Goal: Task Accomplishment & Management: Use online tool/utility

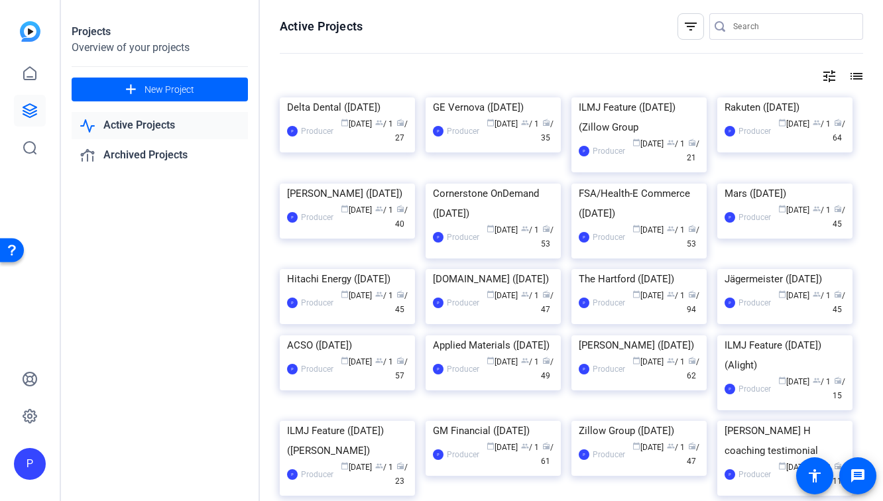
click at [352, 117] on div "Delta Dental (September 2025)" at bounding box center [347, 107] width 121 height 20
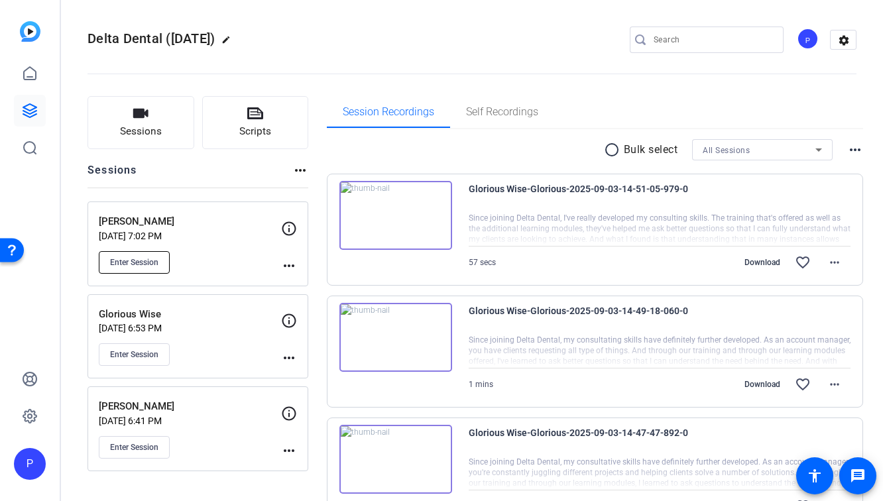
click at [132, 267] on button "Enter Session" at bounding box center [134, 262] width 71 height 23
click at [442, 52] on openreel-divider-bar at bounding box center [472, 70] width 769 height 40
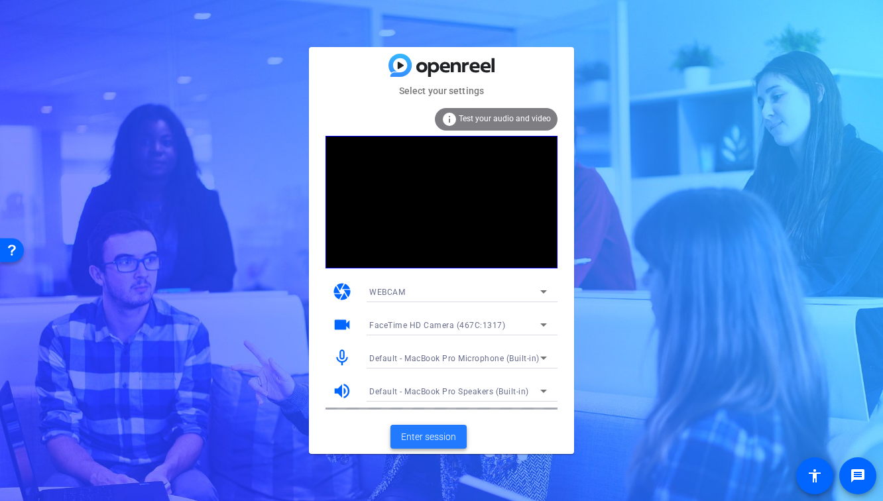
click at [447, 437] on span "Enter session" at bounding box center [428, 437] width 55 height 14
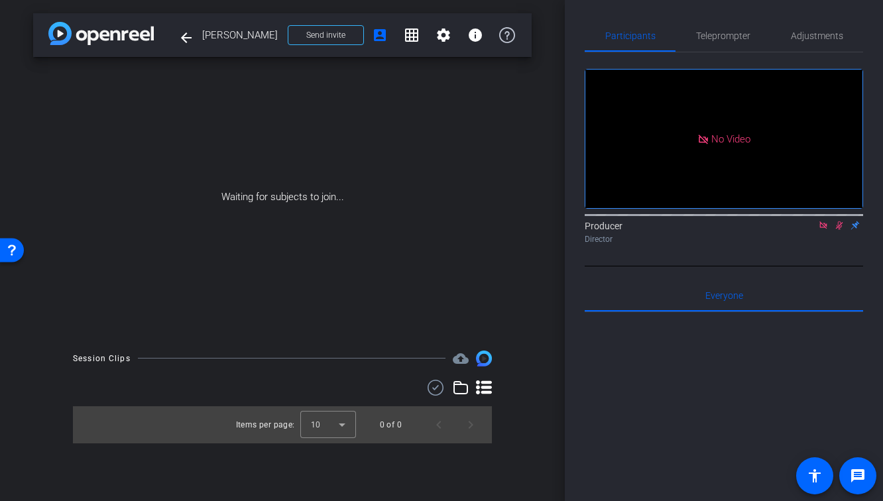
click at [822, 230] on icon at bounding box center [823, 225] width 11 height 9
click at [824, 231] on mat-icon at bounding box center [824, 226] width 16 height 12
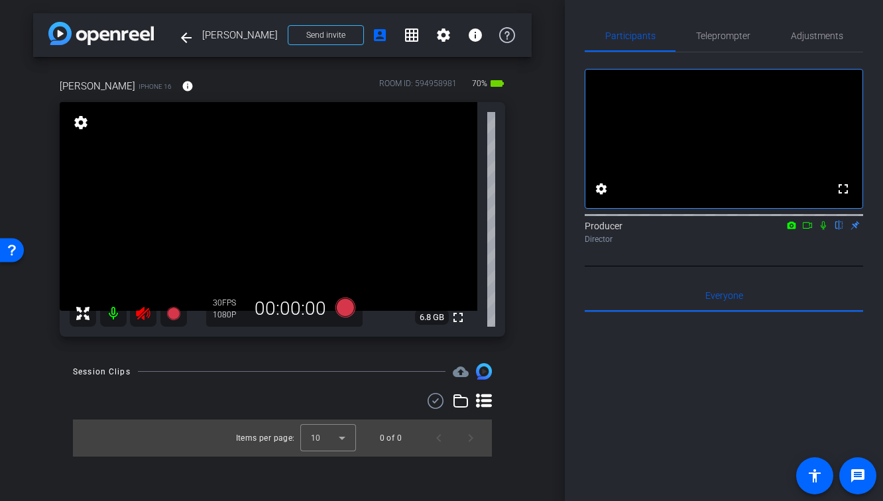
click at [149, 312] on icon at bounding box center [143, 314] width 16 height 16
click at [820, 27] on span "Adjustments" at bounding box center [817, 36] width 52 height 32
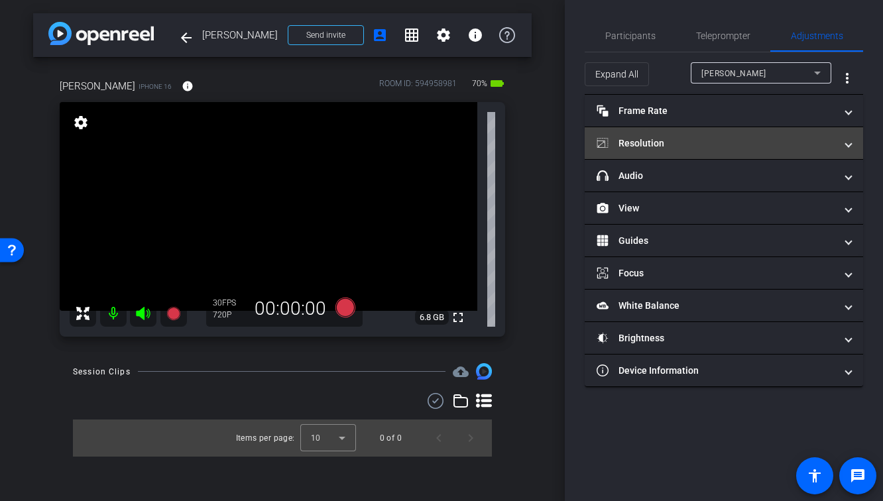
click at [714, 145] on mat-panel-title "Resolution" at bounding box center [716, 144] width 239 height 14
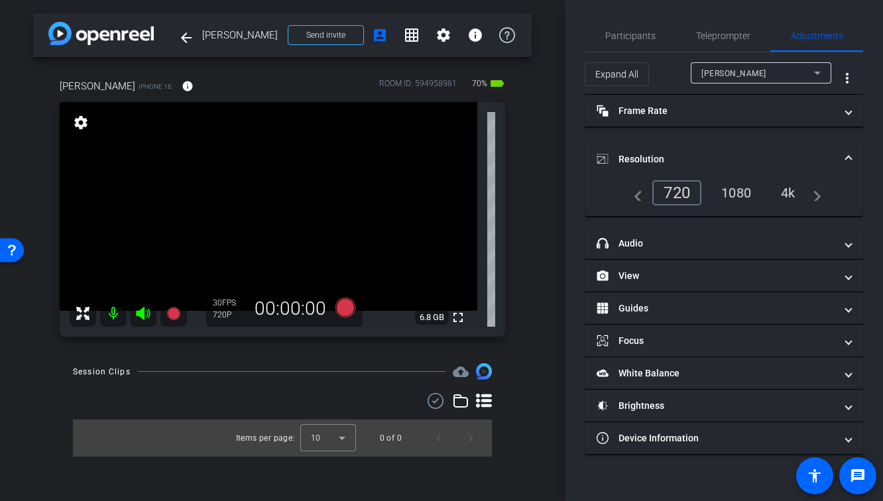
click at [741, 200] on div "1080" at bounding box center [737, 193] width 50 height 23
click at [622, 38] on span "Participants" at bounding box center [631, 35] width 50 height 9
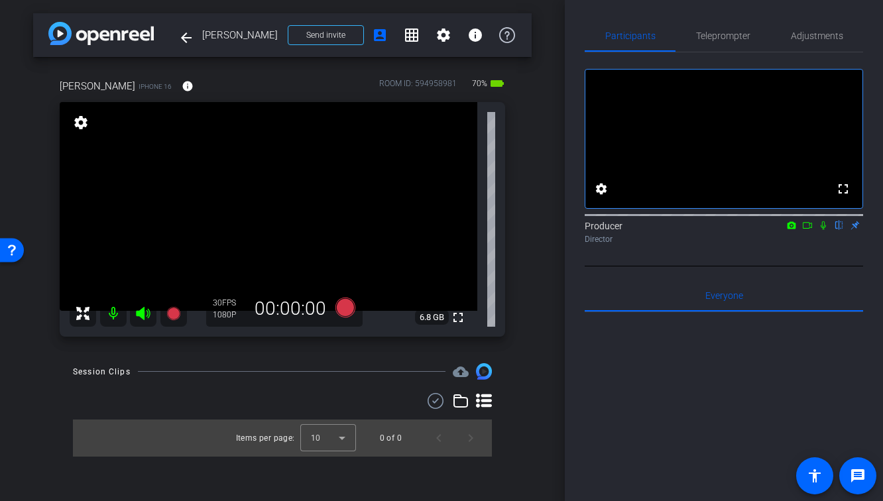
click at [548, 171] on div "arrow_back [PERSON_NAME] Back to project Send invite account_box grid_on settin…" at bounding box center [282, 250] width 565 height 501
click at [455, 315] on mat-icon "fullscreen" at bounding box center [458, 318] width 16 height 16
click at [466, 316] on mat-icon "fullscreen" at bounding box center [458, 318] width 16 height 16
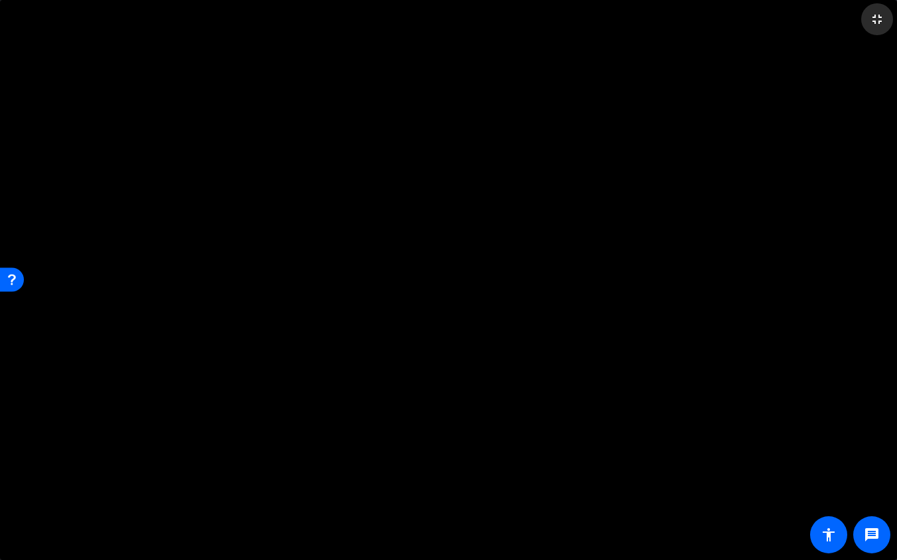
click at [876, 25] on mat-icon "fullscreen_exit" at bounding box center [877, 19] width 16 height 16
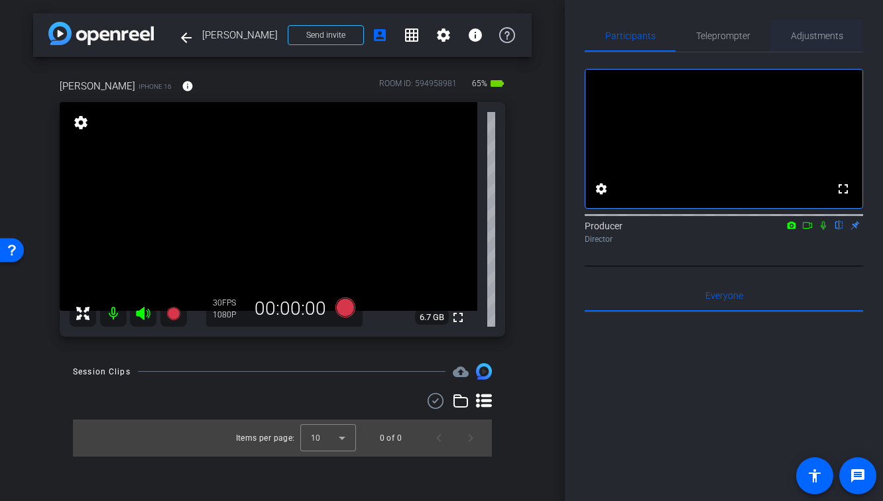
click at [822, 37] on span "Adjustments" at bounding box center [817, 35] width 52 height 9
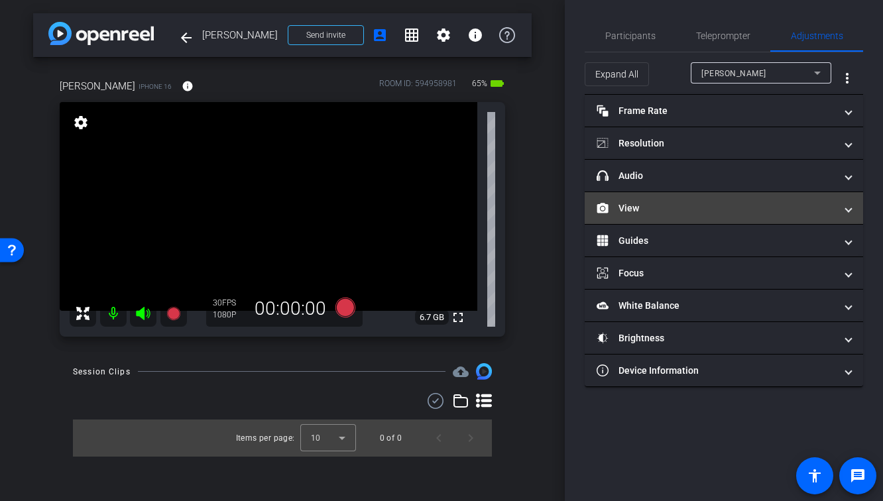
click at [730, 198] on mat-expansion-panel-header "View" at bounding box center [724, 208] width 279 height 32
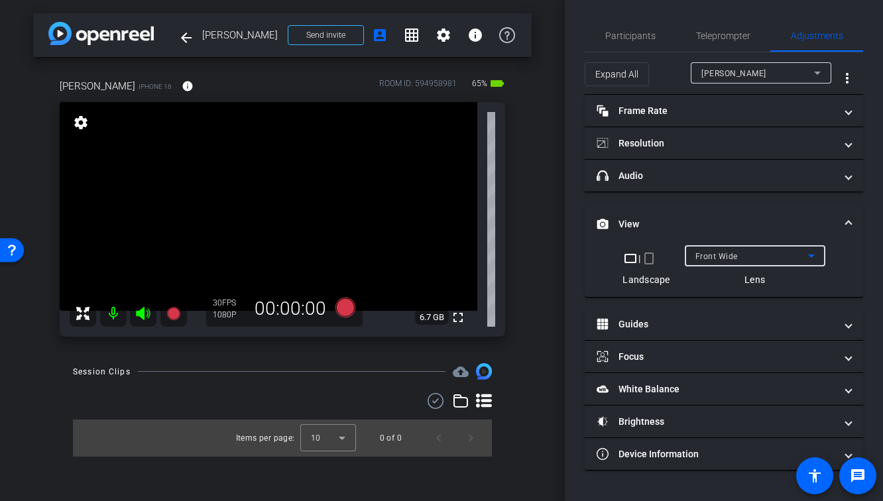
click at [714, 250] on div "Front Wide" at bounding box center [752, 256] width 113 height 17
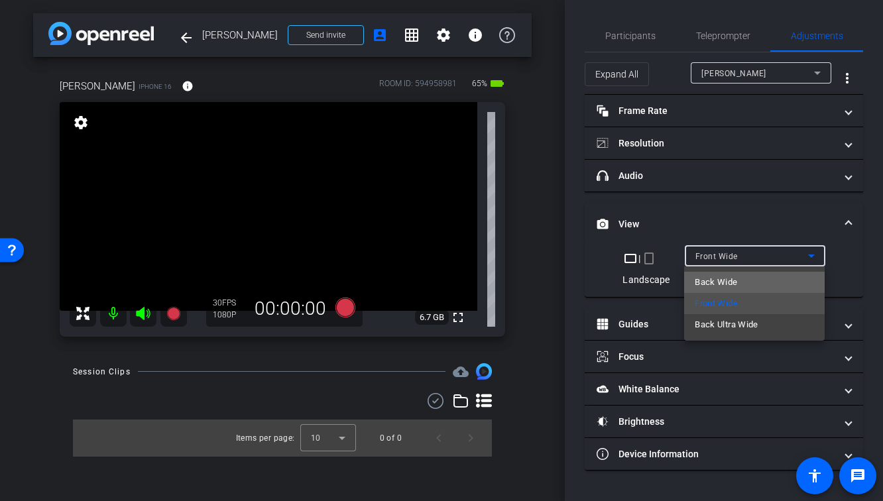
click at [722, 279] on span "Back Wide" at bounding box center [716, 283] width 42 height 16
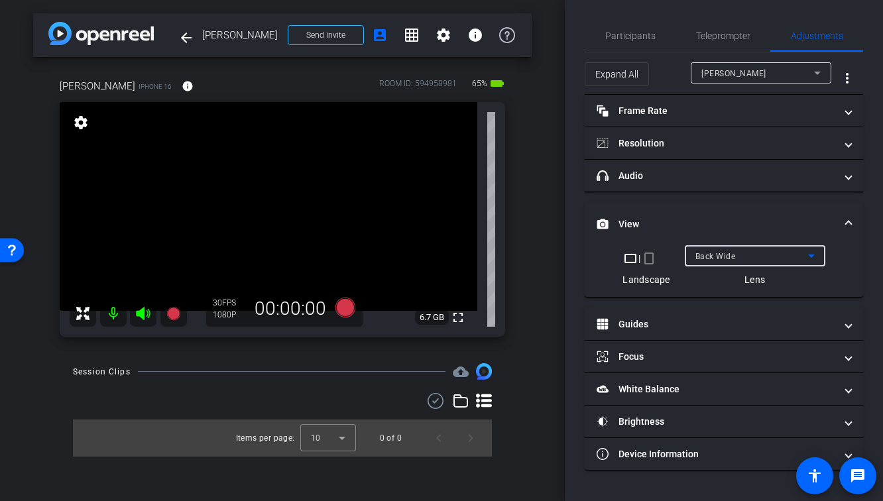
click at [722, 261] on span "Back Wide" at bounding box center [716, 256] width 40 height 9
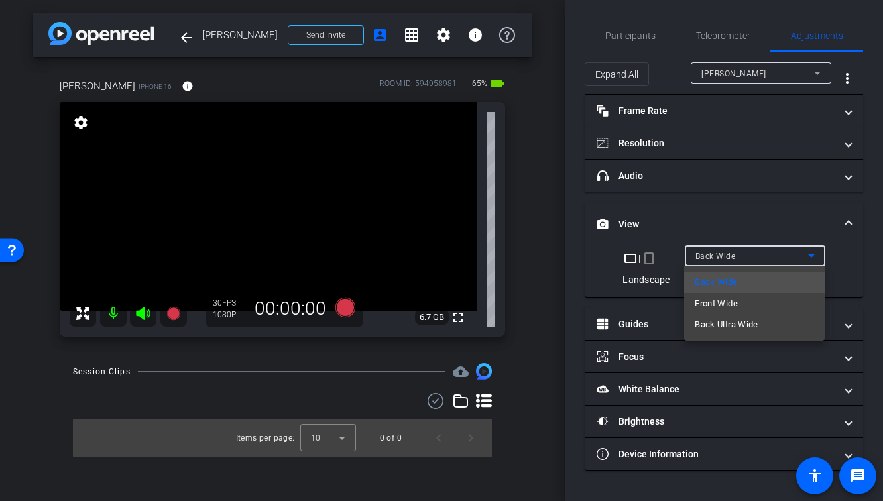
click at [722, 300] on span "Front Wide" at bounding box center [716, 304] width 43 height 16
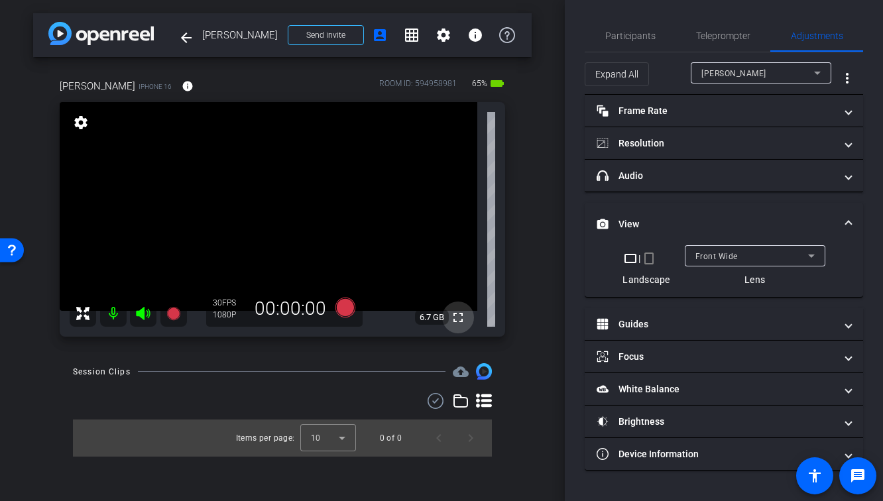
click at [458, 320] on mat-icon "fullscreen" at bounding box center [458, 318] width 16 height 16
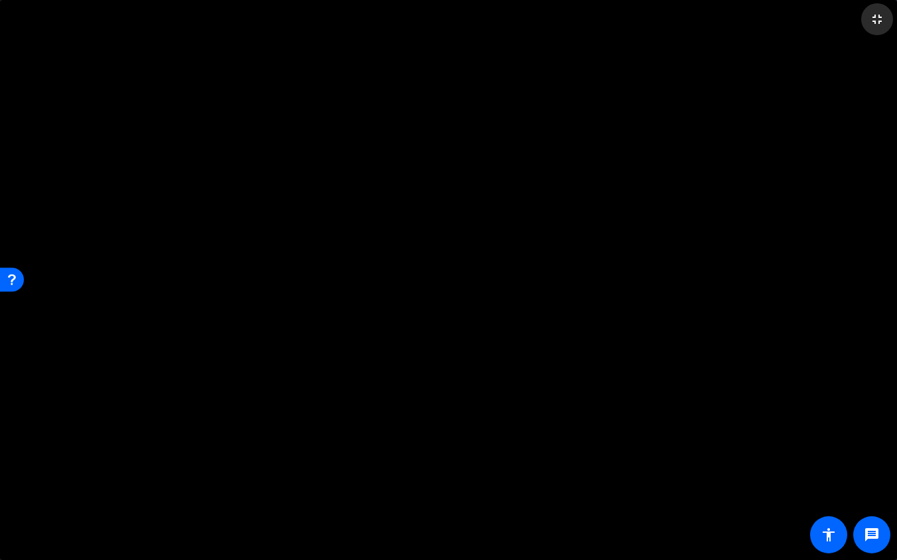
click at [881, 26] on mat-icon "fullscreen_exit" at bounding box center [877, 19] width 16 height 16
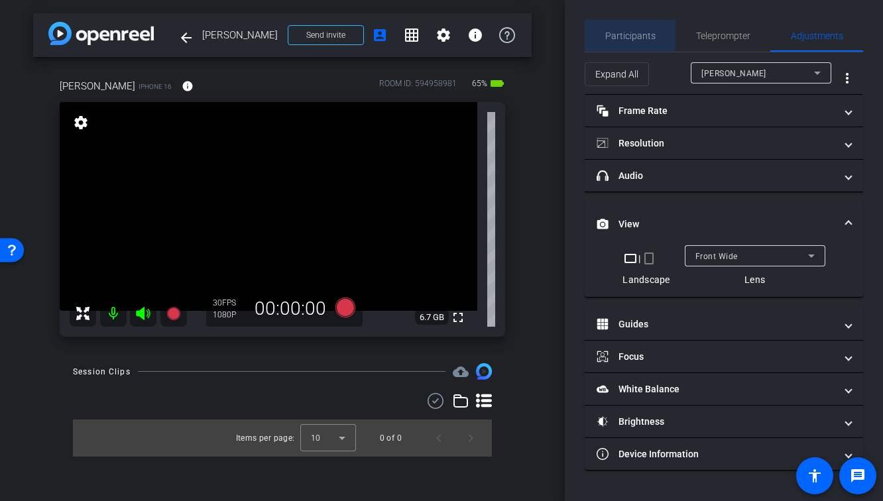
click at [634, 40] on span "Participants" at bounding box center [631, 35] width 50 height 9
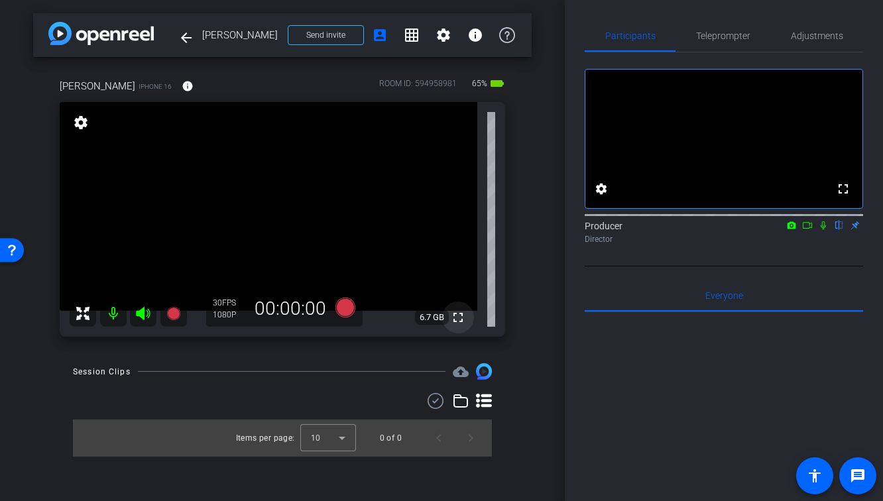
click at [464, 318] on mat-icon "fullscreen" at bounding box center [458, 318] width 16 height 16
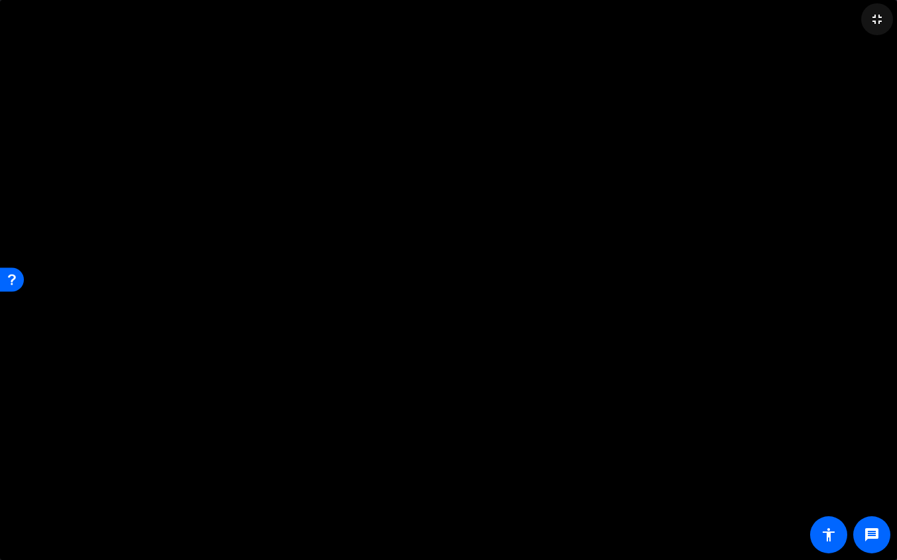
click at [881, 26] on mat-icon "fullscreen_exit" at bounding box center [877, 19] width 16 height 16
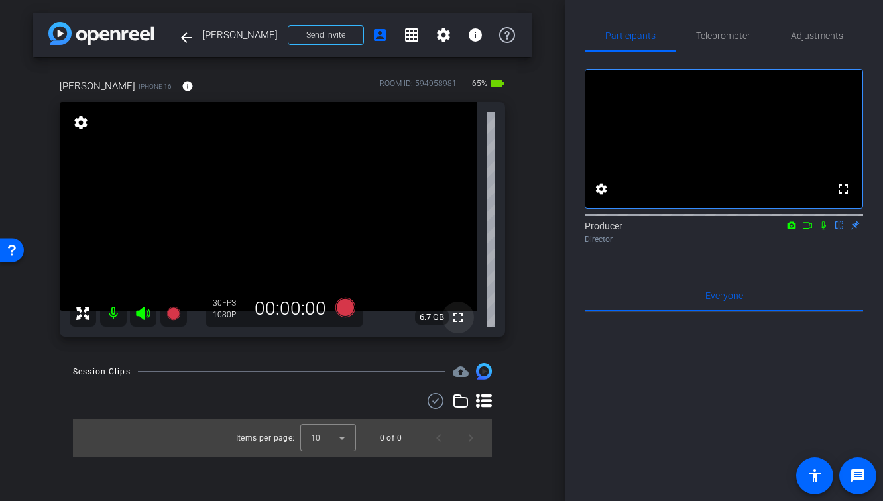
click at [464, 318] on mat-icon "fullscreen" at bounding box center [458, 318] width 16 height 16
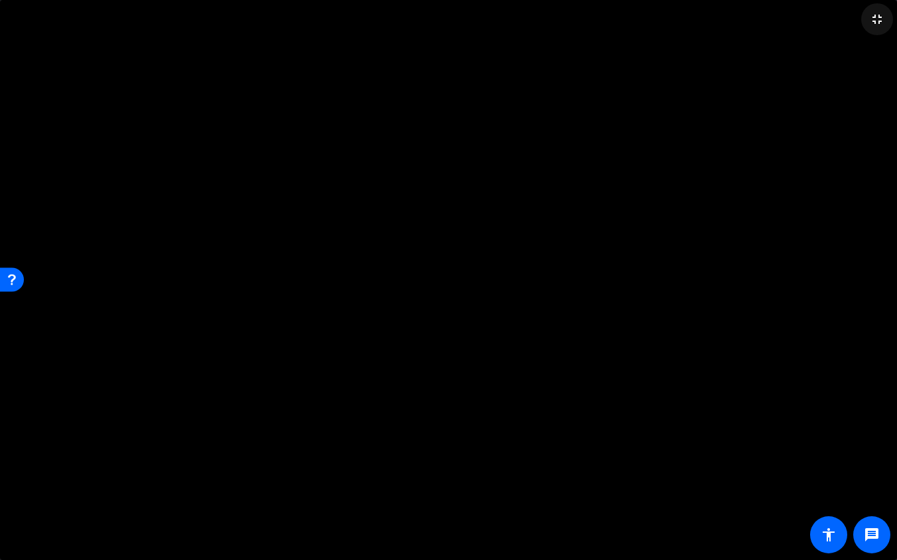
click at [881, 24] on mat-icon "fullscreen_exit" at bounding box center [877, 19] width 16 height 16
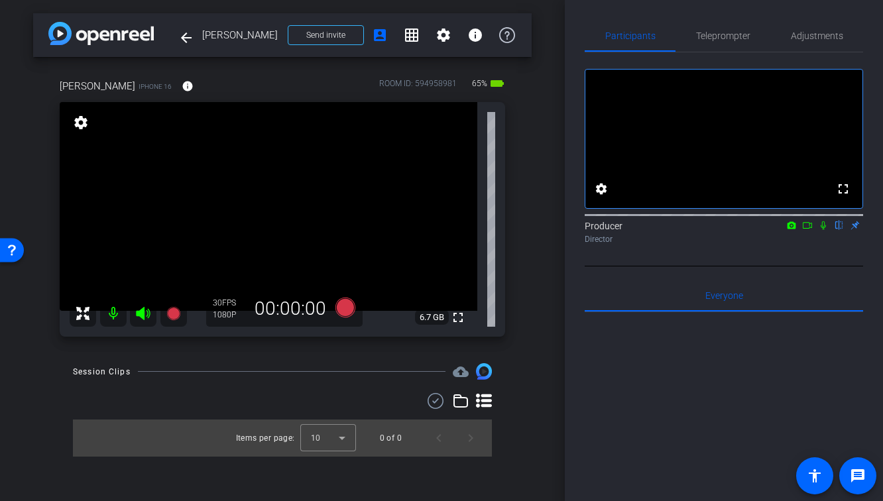
click at [529, 188] on div "[PERSON_NAME] iPhone 16 info ROOM ID: 594958981 65% battery_std fullscreen sett…" at bounding box center [282, 203] width 499 height 293
click at [463, 318] on mat-icon "fullscreen" at bounding box center [458, 318] width 16 height 16
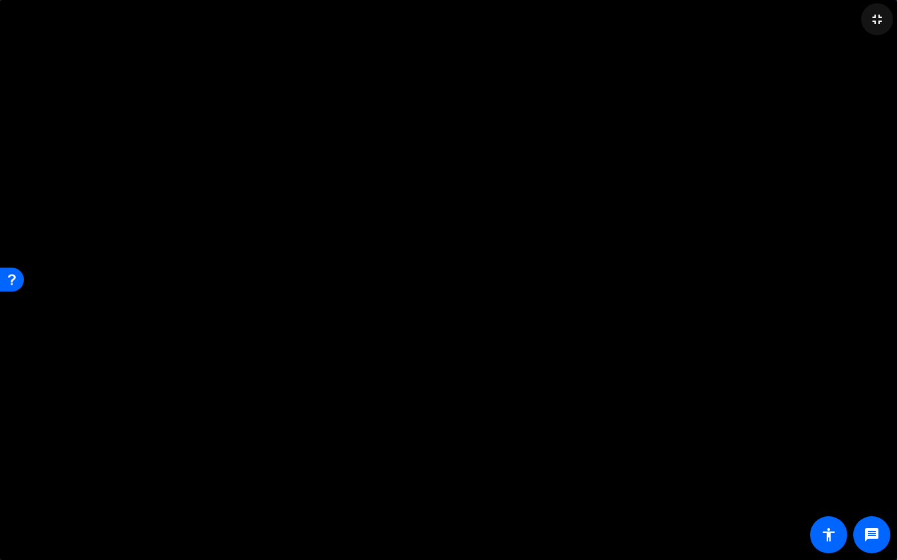
click at [866, 27] on span at bounding box center [877, 19] width 32 height 32
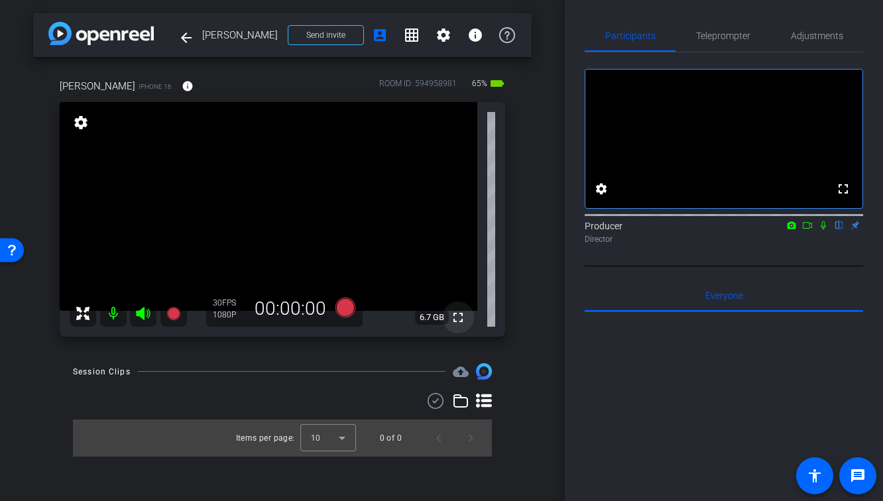
click at [458, 320] on mat-icon "fullscreen" at bounding box center [458, 318] width 16 height 16
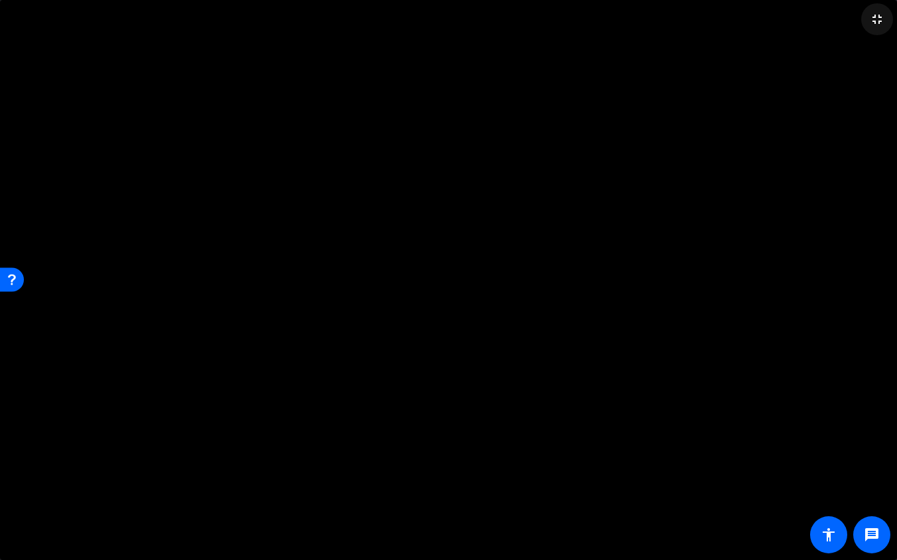
click at [882, 19] on mat-icon "fullscreen_exit" at bounding box center [877, 19] width 16 height 16
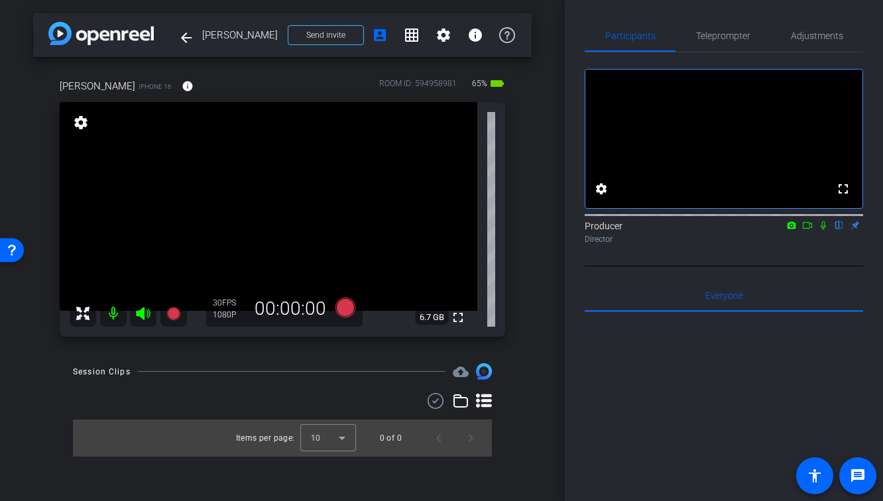
click at [878, 322] on div "Participants Teleprompter Adjustments fullscreen settings Producer flip Directo…" at bounding box center [724, 250] width 318 height 501
click at [176, 312] on icon at bounding box center [172, 313] width 13 height 13
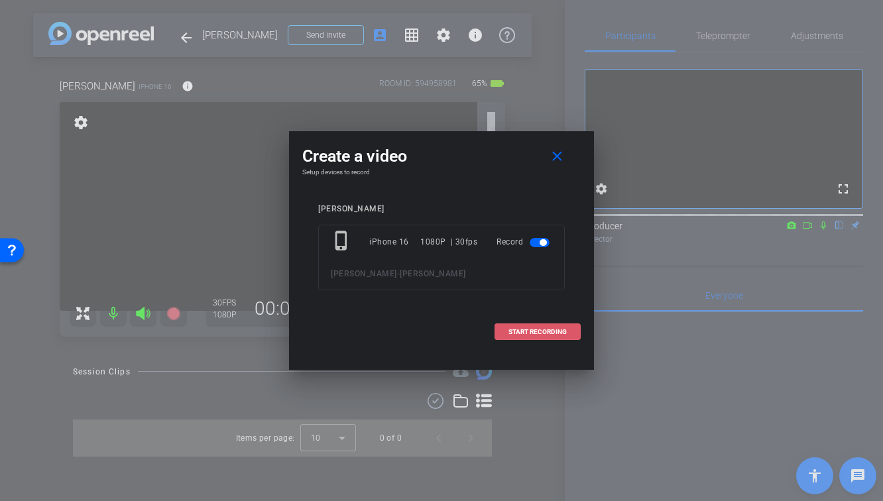
click at [569, 329] on span at bounding box center [537, 332] width 85 height 32
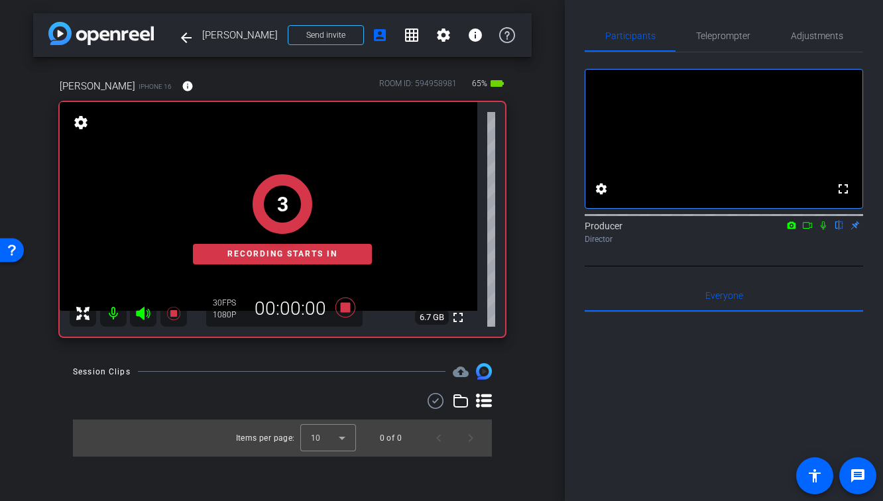
click at [821, 230] on icon at bounding box center [823, 225] width 11 height 9
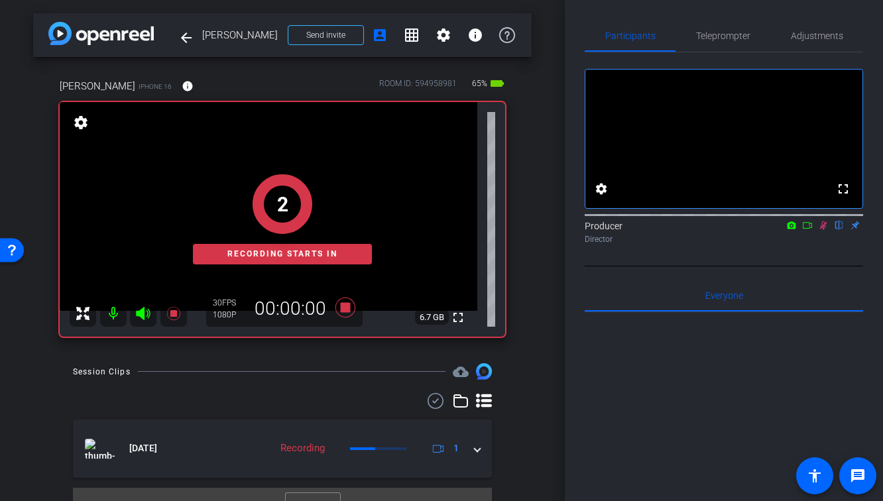
click at [810, 230] on icon at bounding box center [808, 225] width 11 height 9
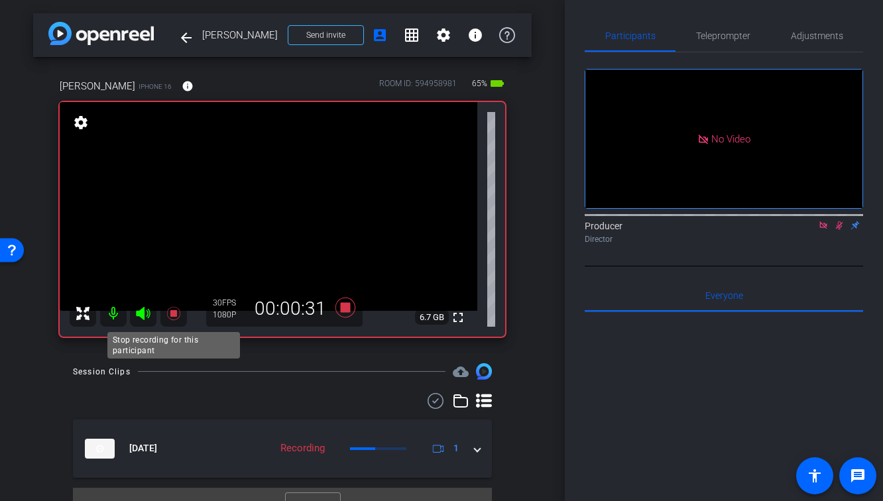
click at [171, 312] on icon at bounding box center [172, 313] width 13 height 13
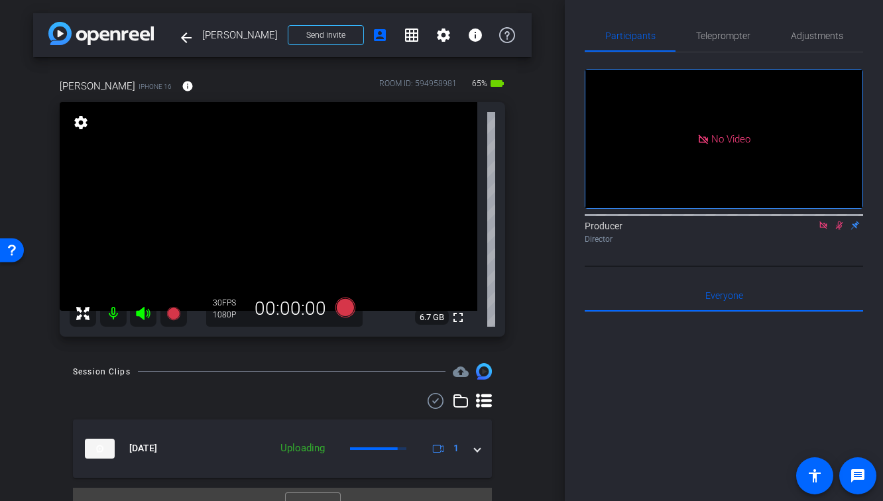
click at [838, 230] on icon at bounding box center [839, 225] width 11 height 9
click at [820, 229] on icon at bounding box center [823, 225] width 7 height 7
click at [464, 318] on mat-icon "fullscreen" at bounding box center [458, 318] width 16 height 16
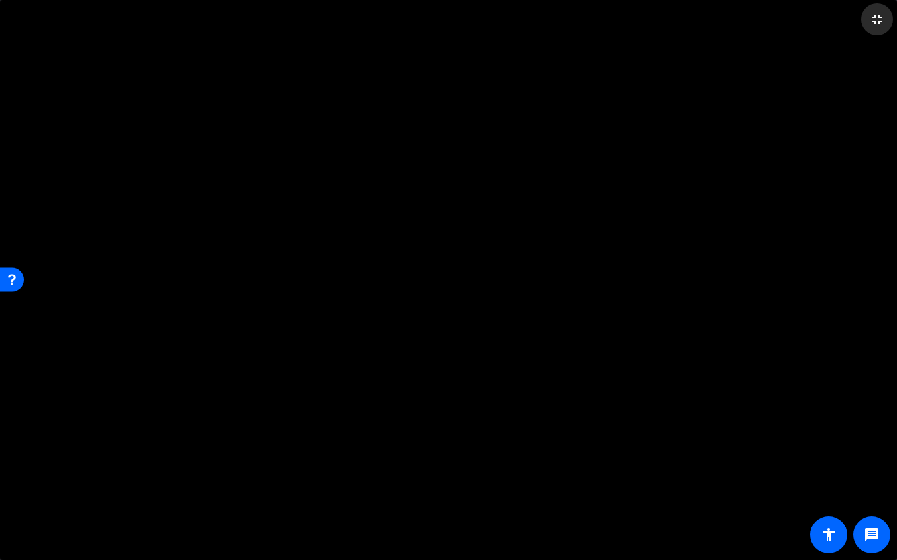
click at [878, 23] on mat-icon "fullscreen_exit" at bounding box center [877, 19] width 16 height 16
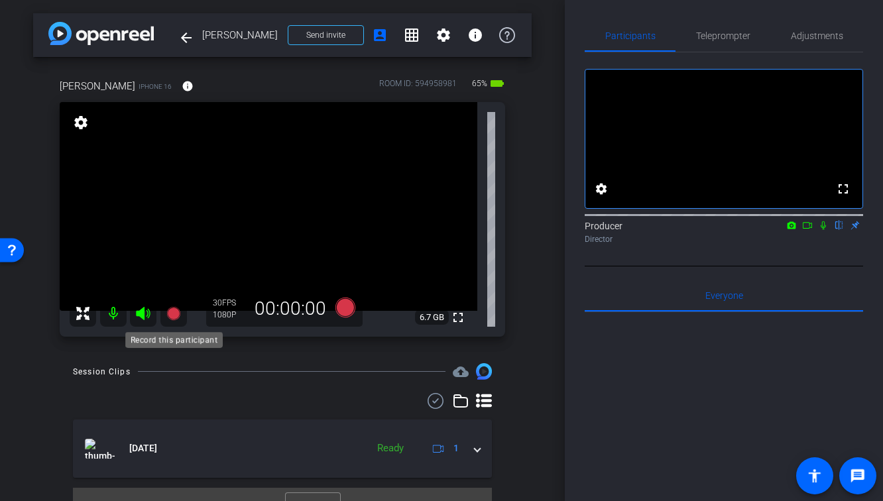
click at [173, 318] on icon at bounding box center [172, 313] width 13 height 13
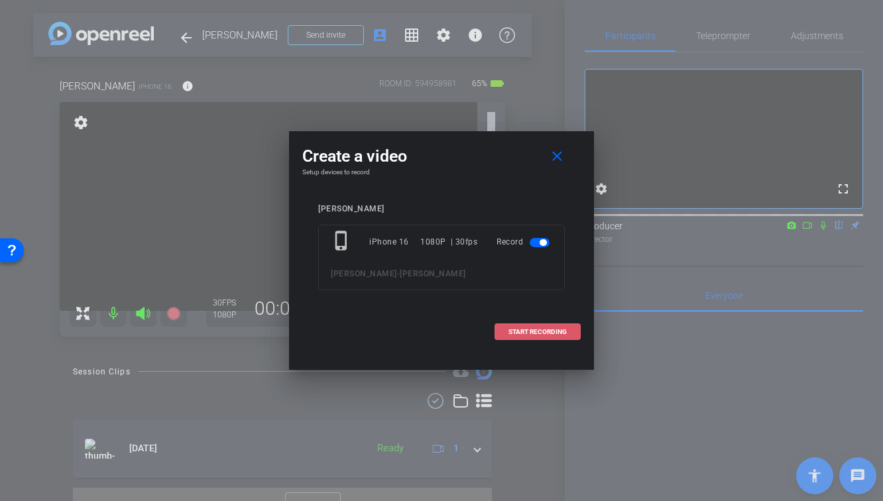
click at [543, 334] on span "START RECORDING" at bounding box center [538, 332] width 58 height 7
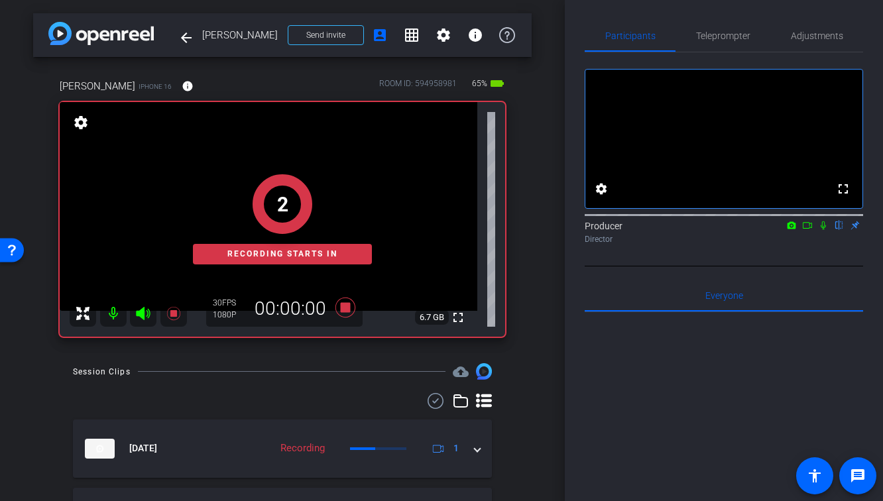
click at [825, 230] on icon at bounding box center [823, 226] width 5 height 9
click at [809, 230] on icon at bounding box center [808, 225] width 11 height 9
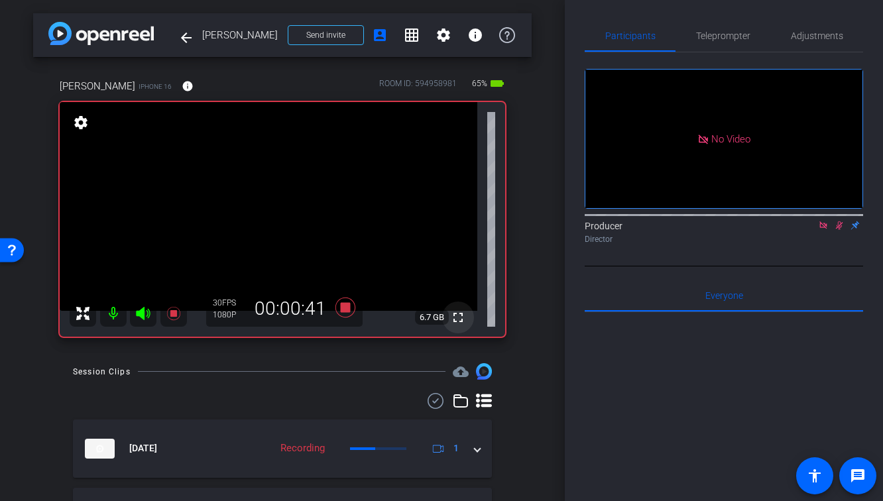
click at [454, 318] on mat-icon "fullscreen" at bounding box center [458, 318] width 16 height 16
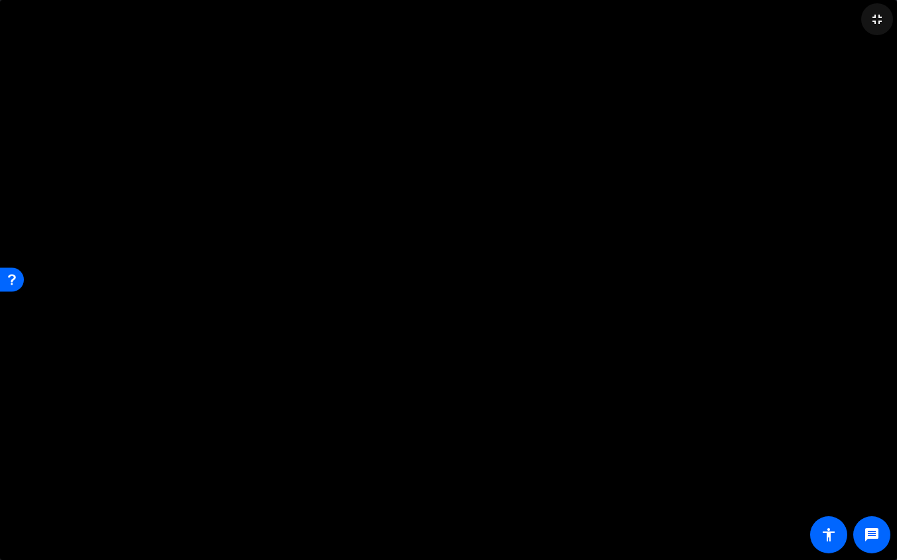
click at [873, 19] on mat-icon "fullscreen_exit" at bounding box center [877, 19] width 16 height 16
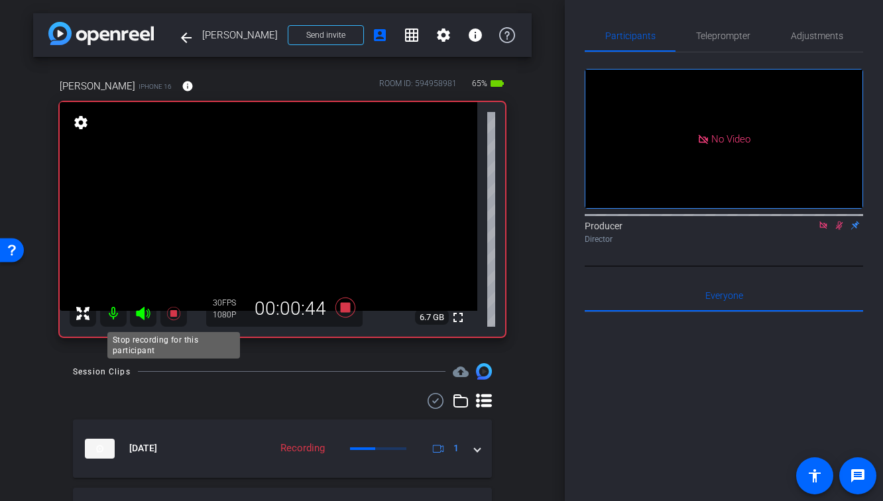
click at [172, 313] on icon at bounding box center [172, 313] width 13 height 13
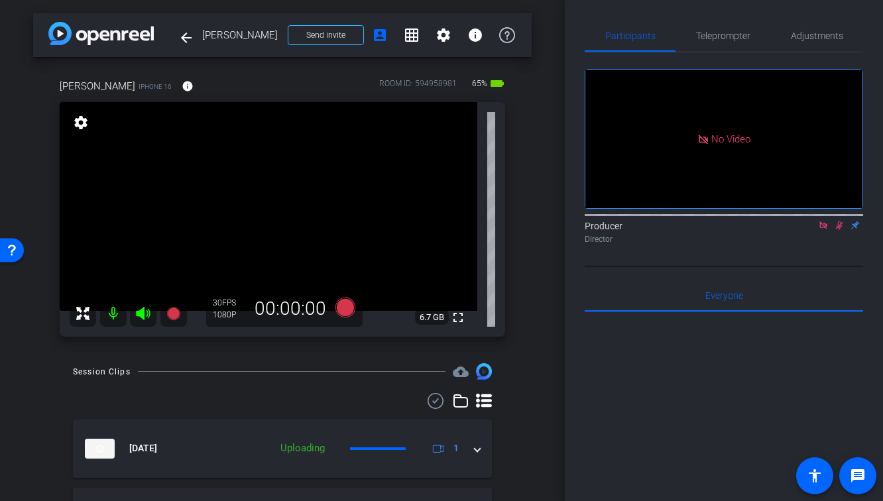
click at [838, 230] on icon at bounding box center [839, 226] width 7 height 9
click at [824, 229] on icon at bounding box center [823, 225] width 7 height 7
click at [456, 322] on mat-icon "fullscreen" at bounding box center [458, 318] width 16 height 16
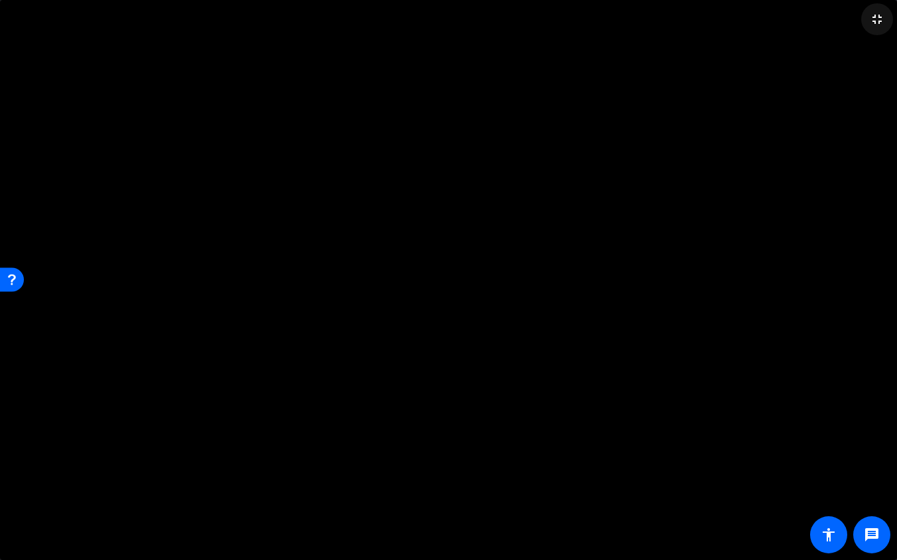
click at [877, 25] on mat-icon "fullscreen_exit" at bounding box center [877, 19] width 16 height 16
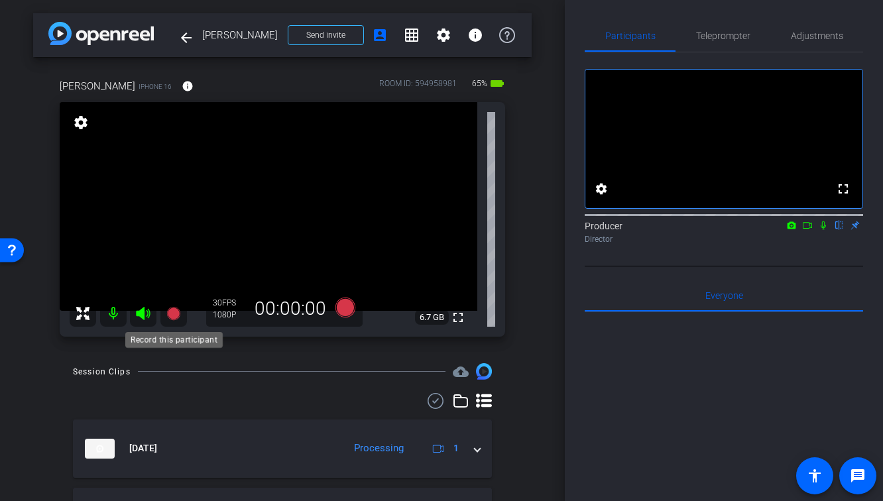
click at [163, 310] on mat-icon at bounding box center [174, 313] width 27 height 27
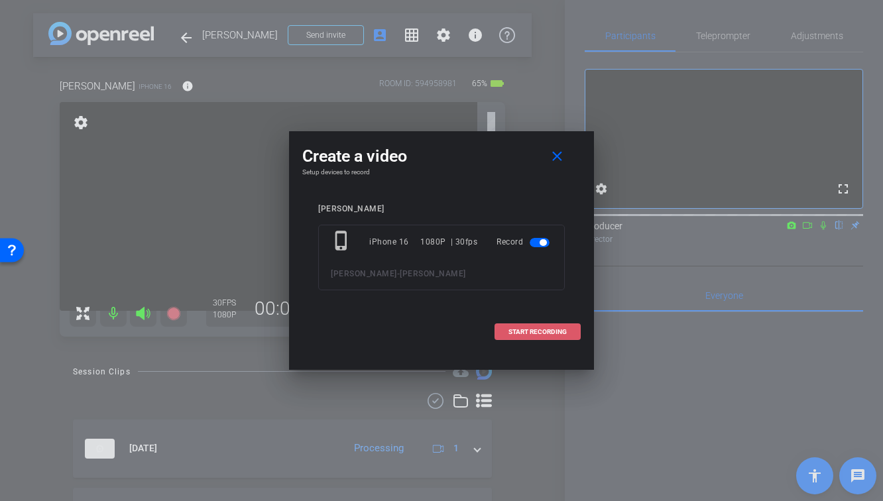
click at [524, 332] on span "START RECORDING" at bounding box center [538, 332] width 58 height 7
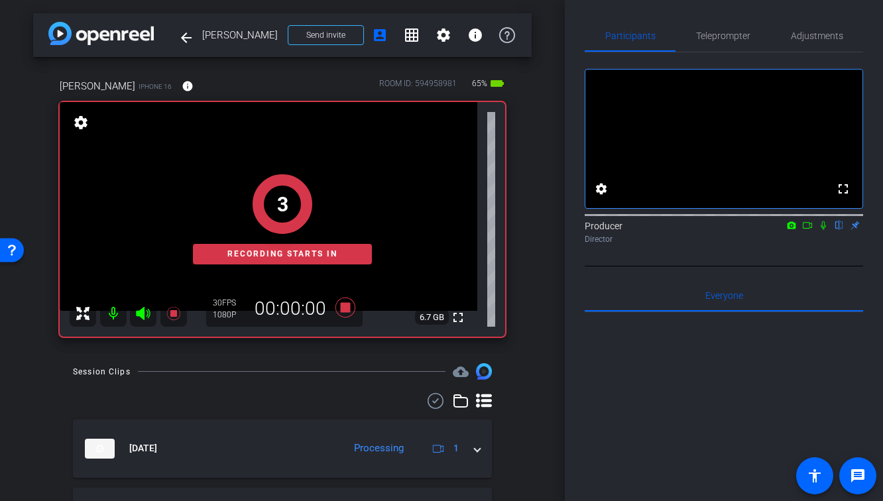
click at [824, 230] on icon at bounding box center [823, 226] width 5 height 9
click at [808, 230] on icon at bounding box center [808, 225] width 11 height 9
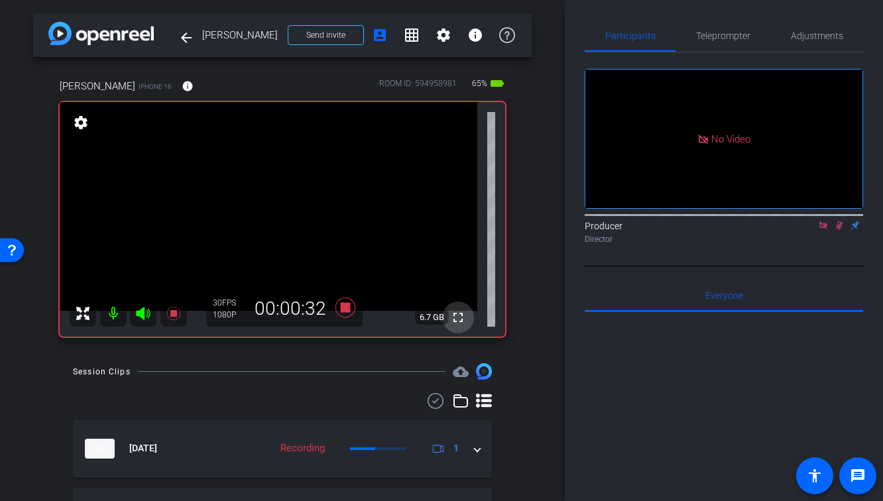
click at [455, 317] on mat-icon "fullscreen" at bounding box center [458, 318] width 16 height 16
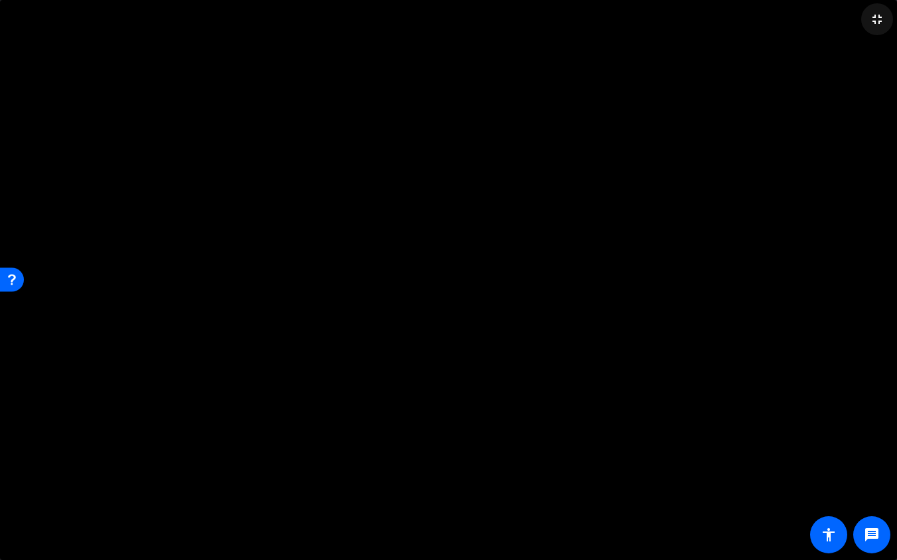
click at [879, 25] on mat-icon "fullscreen_exit" at bounding box center [877, 19] width 16 height 16
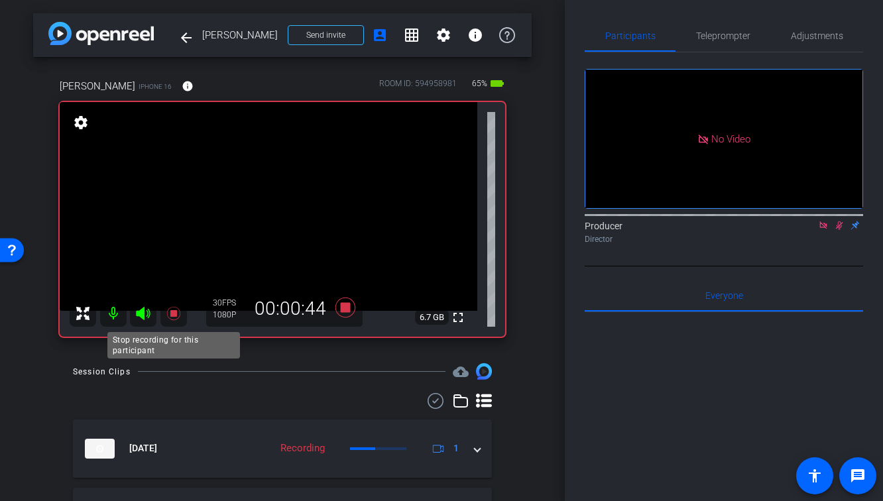
click at [176, 317] on icon at bounding box center [174, 314] width 16 height 16
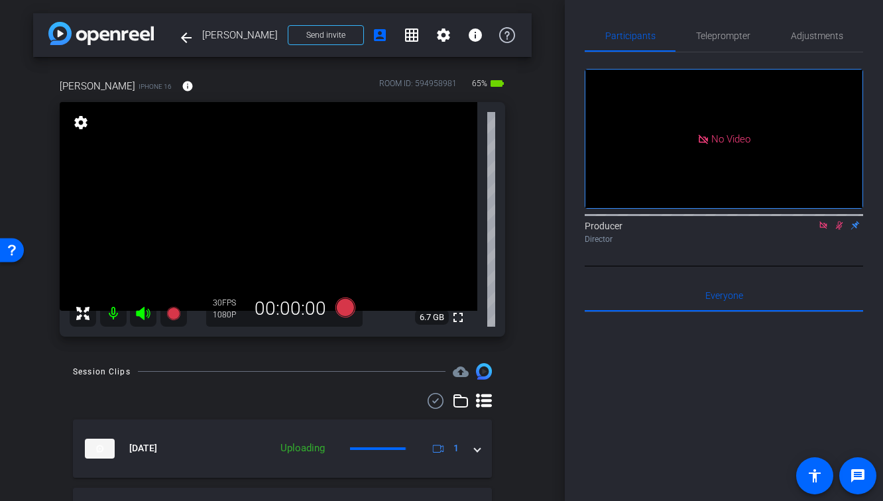
click at [842, 230] on icon at bounding box center [839, 226] width 7 height 9
click at [821, 230] on icon at bounding box center [823, 225] width 11 height 9
click at [174, 313] on icon at bounding box center [172, 313] width 13 height 13
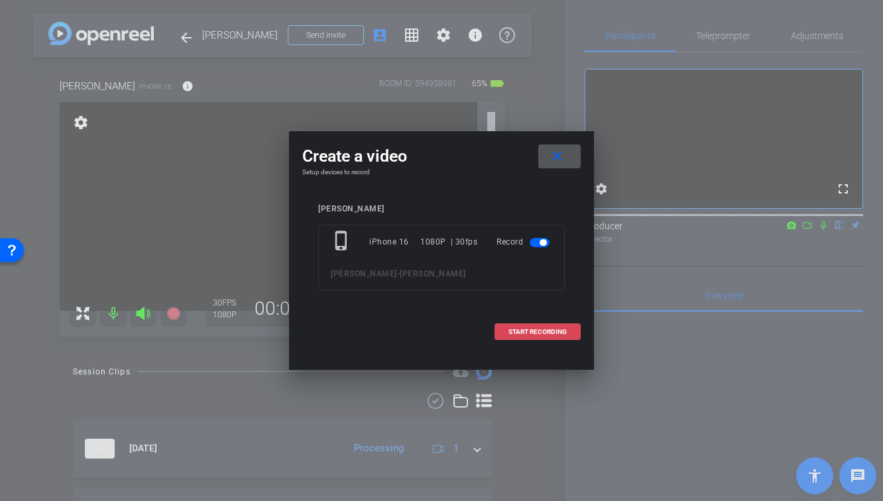
click at [529, 334] on span "START RECORDING" at bounding box center [538, 332] width 58 height 7
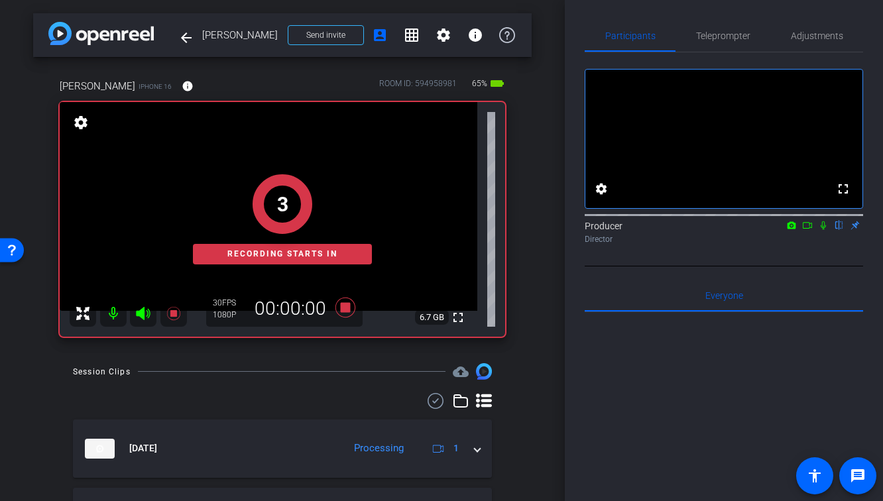
click at [823, 230] on icon at bounding box center [823, 225] width 11 height 9
click at [809, 230] on icon at bounding box center [808, 225] width 11 height 9
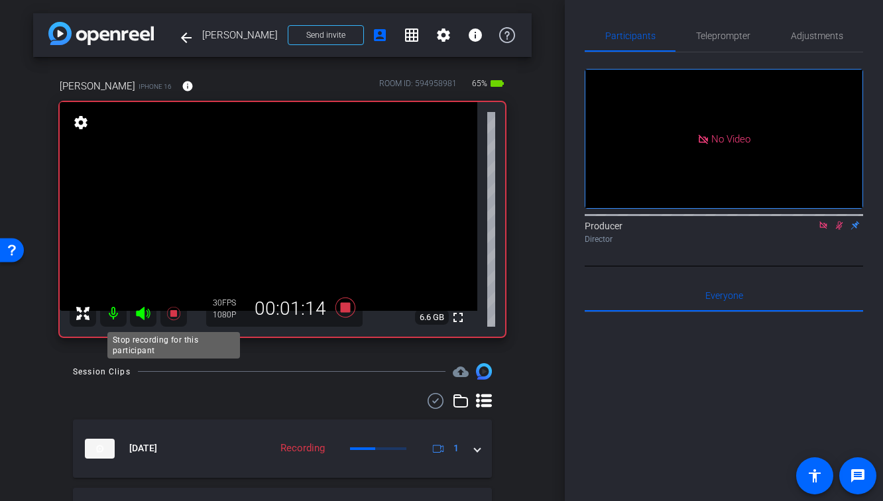
click at [170, 315] on icon at bounding box center [172, 313] width 13 height 13
click at [841, 230] on icon at bounding box center [839, 226] width 7 height 9
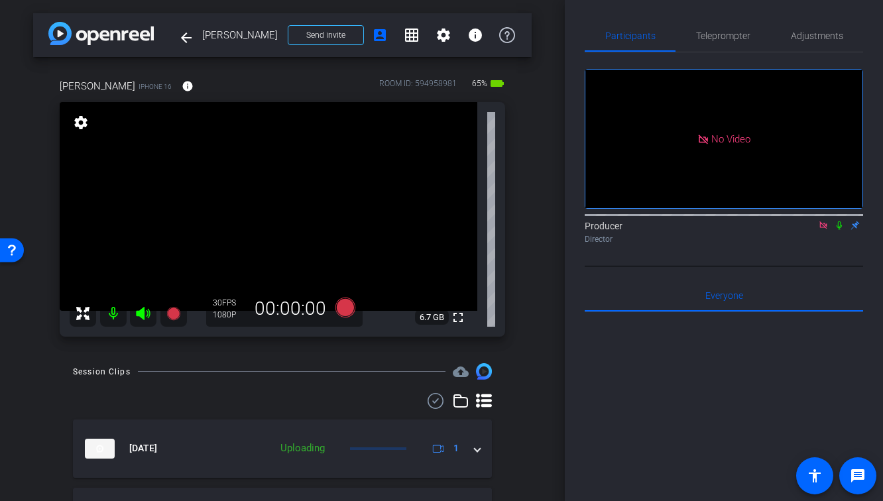
click at [825, 229] on icon at bounding box center [823, 225] width 7 height 7
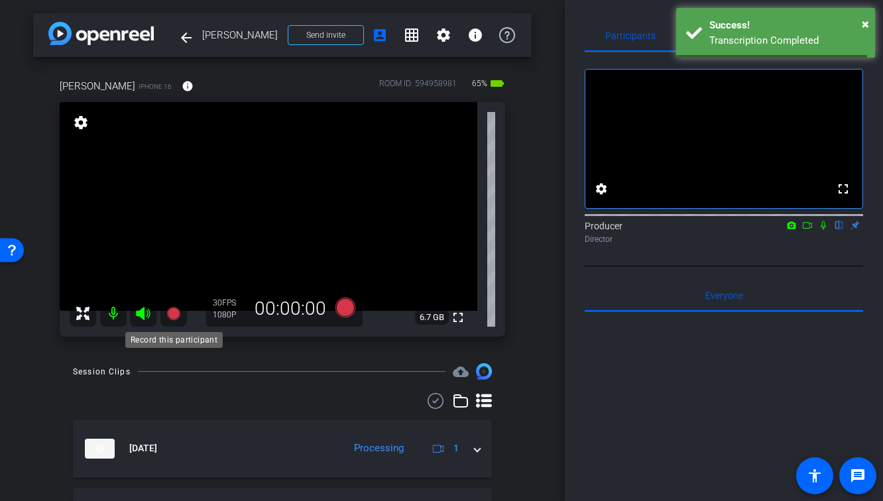
click at [172, 310] on icon at bounding box center [172, 313] width 13 height 13
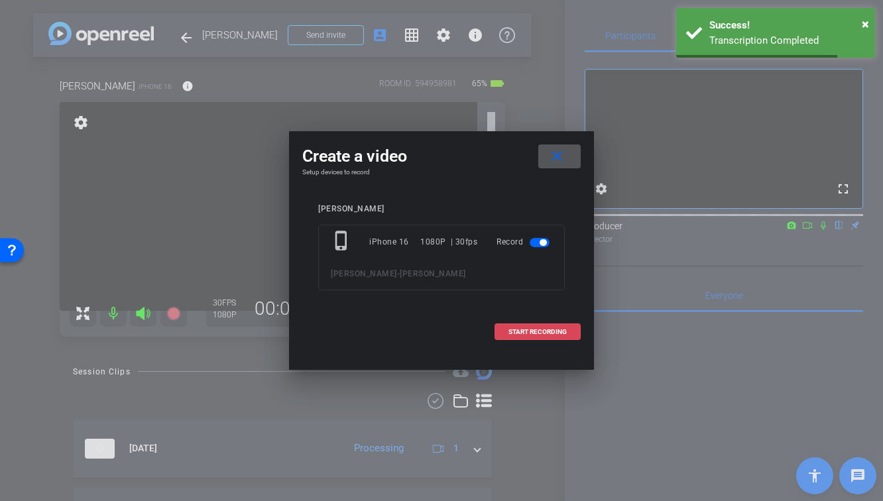
click at [517, 332] on span "START RECORDING" at bounding box center [538, 332] width 58 height 7
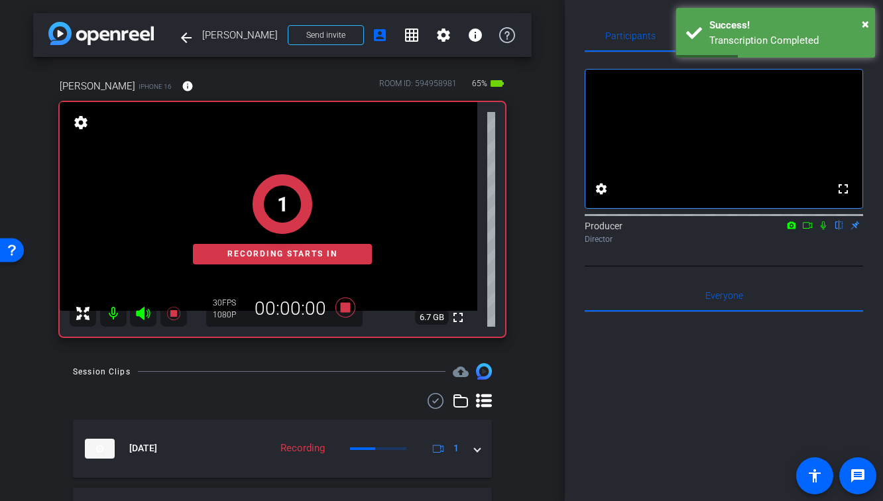
click at [823, 230] on icon at bounding box center [823, 225] width 11 height 9
click at [813, 231] on mat-icon at bounding box center [808, 226] width 16 height 12
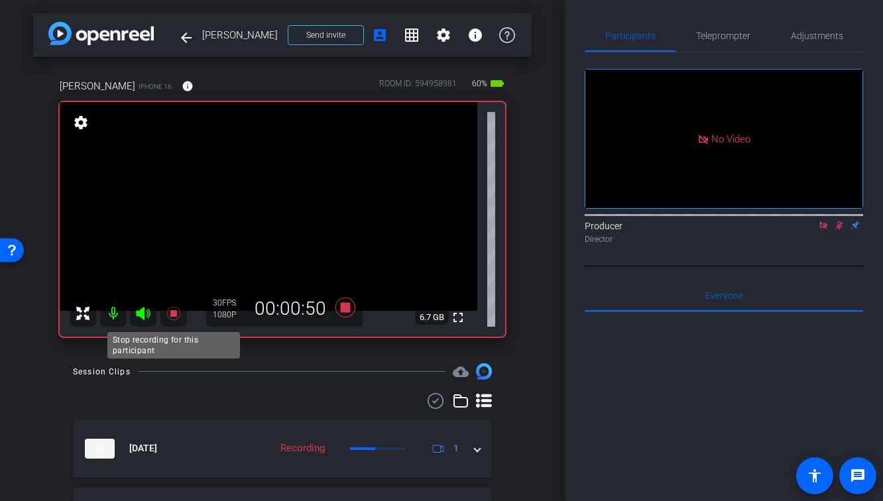
click at [176, 312] on icon at bounding box center [172, 313] width 13 height 13
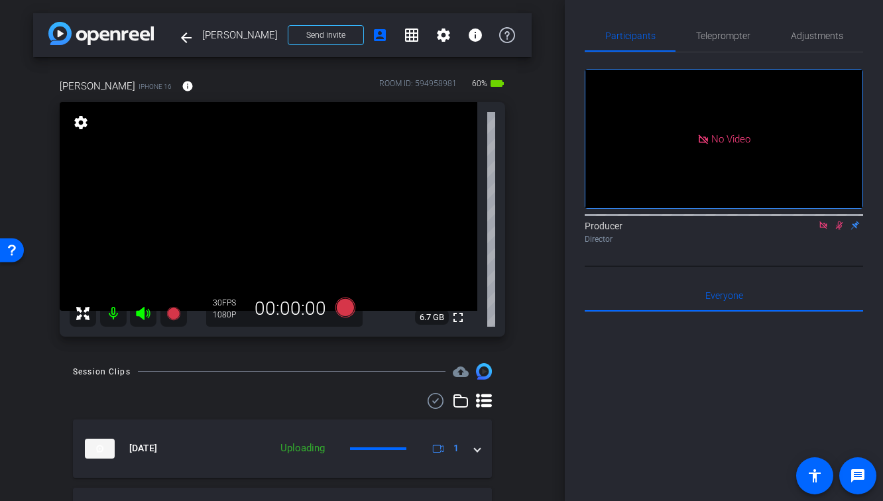
click at [838, 230] on icon at bounding box center [839, 225] width 11 height 9
click at [822, 230] on icon at bounding box center [823, 225] width 11 height 9
click at [280, 402] on div at bounding box center [282, 401] width 419 height 16
click at [168, 314] on icon at bounding box center [172, 313] width 13 height 13
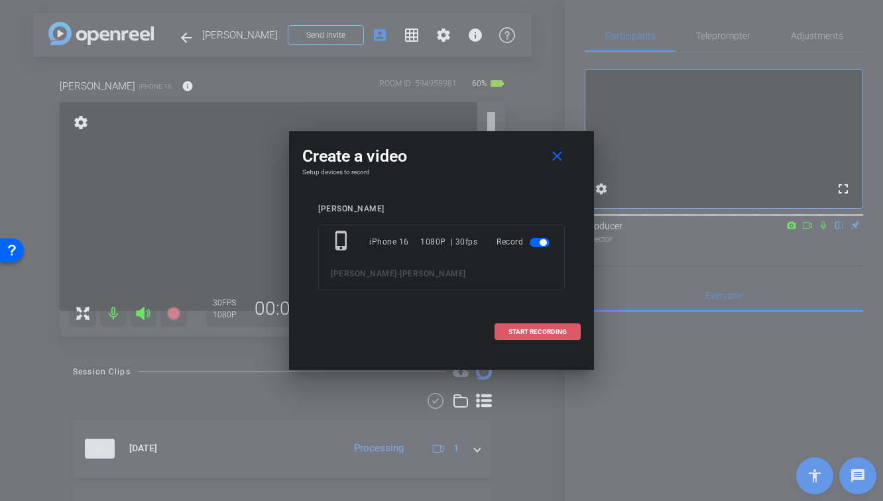
click at [527, 336] on span at bounding box center [537, 332] width 85 height 32
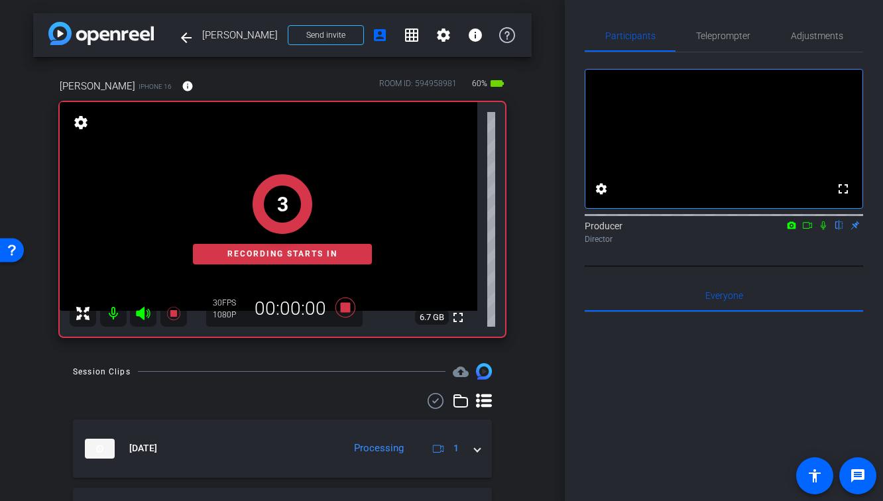
click at [820, 230] on icon at bounding box center [823, 225] width 11 height 9
click at [801, 231] on mat-icon at bounding box center [808, 226] width 16 height 12
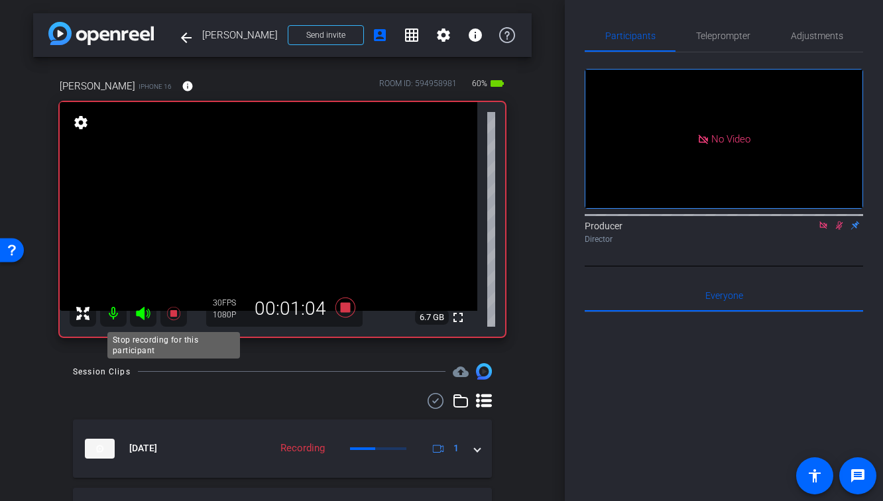
click at [176, 310] on icon at bounding box center [174, 314] width 16 height 16
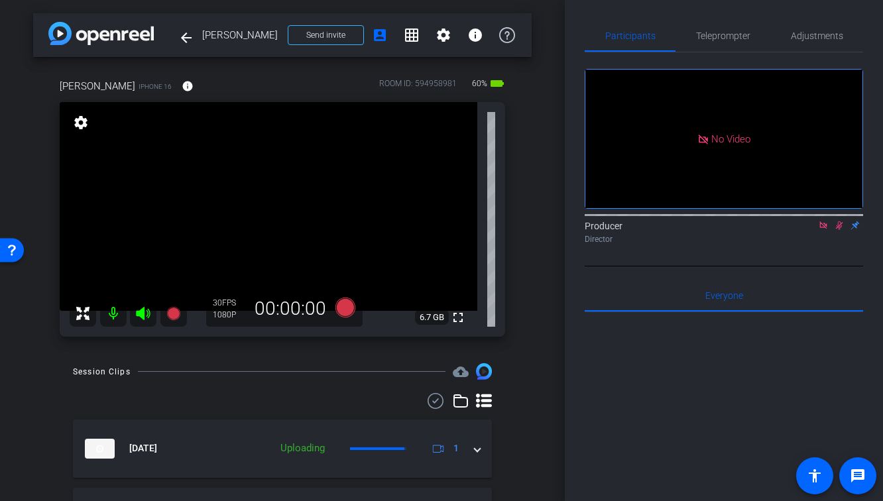
click at [838, 230] on icon at bounding box center [839, 225] width 11 height 9
click at [821, 230] on icon at bounding box center [823, 225] width 11 height 9
click at [172, 320] on icon at bounding box center [174, 314] width 16 height 16
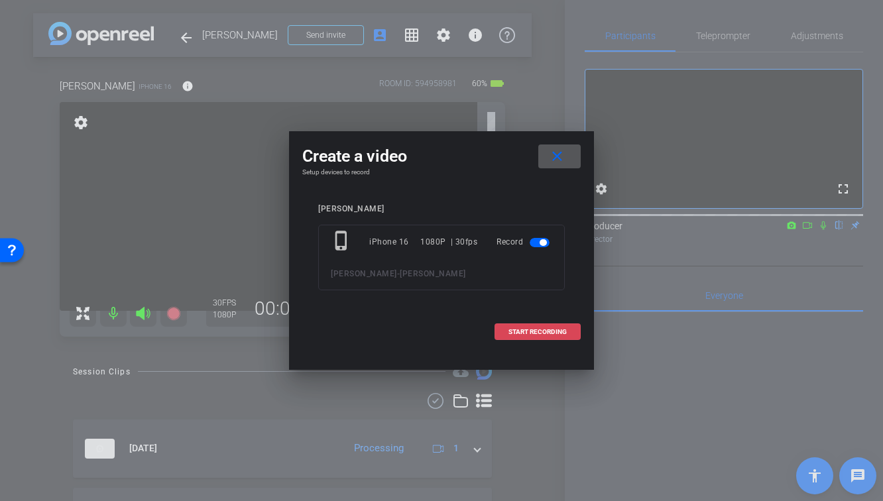
click at [509, 332] on span "START RECORDING" at bounding box center [538, 332] width 58 height 7
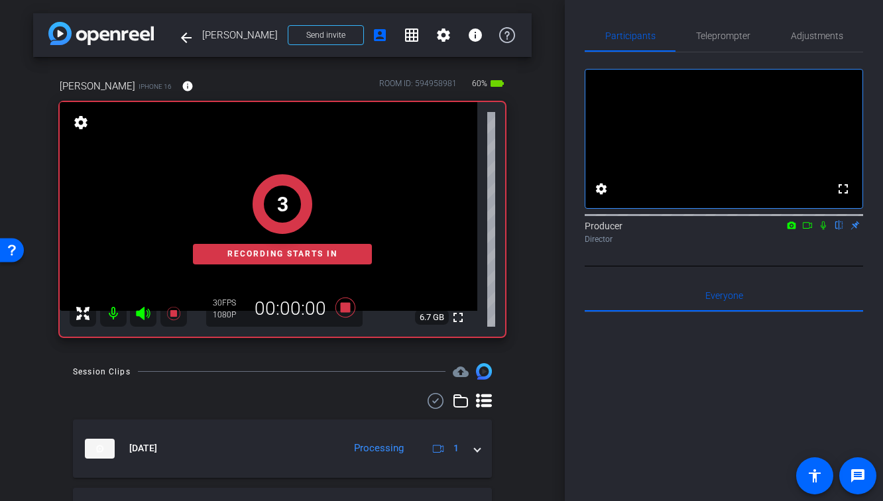
click at [820, 230] on icon at bounding box center [823, 225] width 11 height 9
click at [808, 230] on icon at bounding box center [808, 225] width 11 height 9
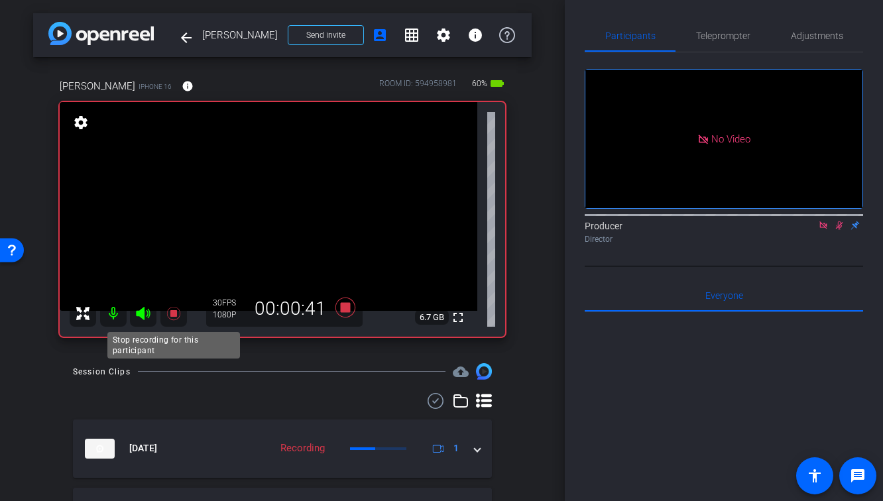
click at [176, 314] on icon at bounding box center [172, 313] width 13 height 13
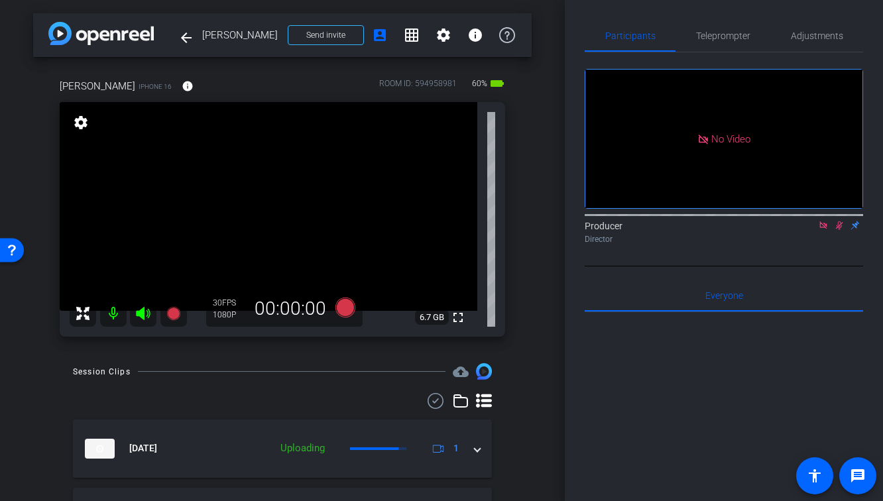
click at [839, 230] on icon at bounding box center [839, 226] width 7 height 9
click at [825, 229] on icon at bounding box center [823, 225] width 7 height 7
click at [174, 318] on icon at bounding box center [172, 313] width 13 height 13
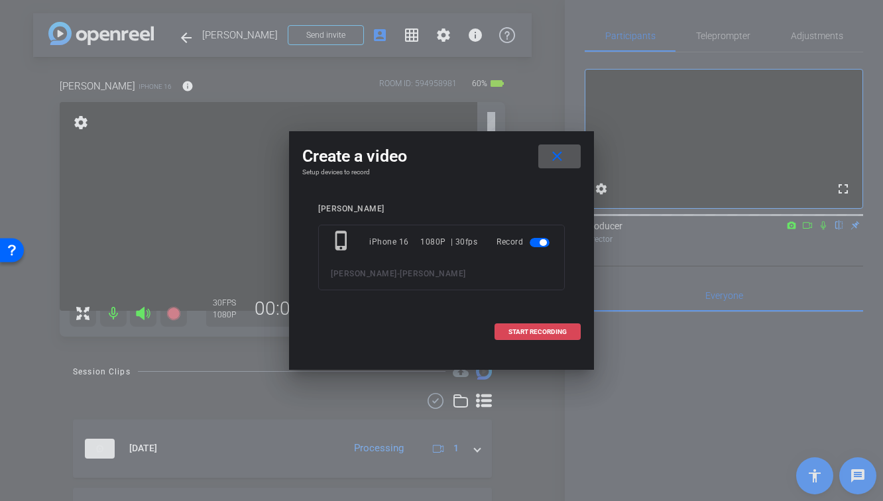
click at [556, 334] on span "START RECORDING" at bounding box center [538, 332] width 58 height 7
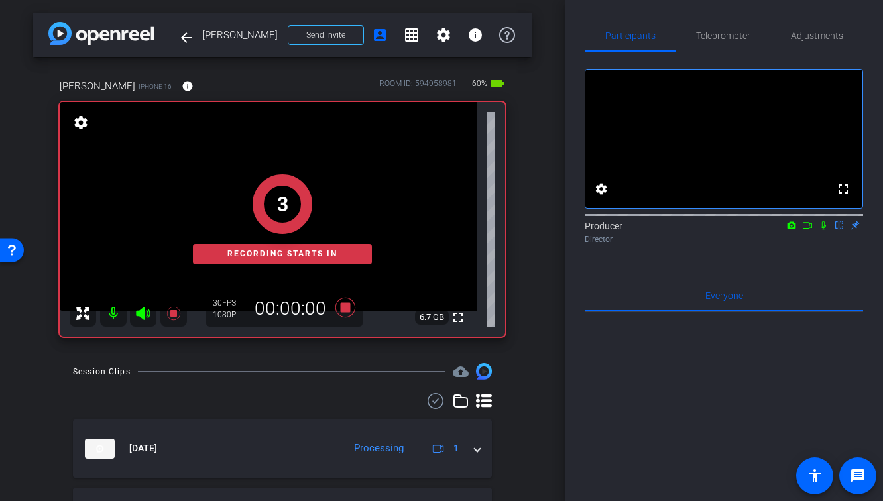
click at [822, 230] on icon at bounding box center [823, 225] width 11 height 9
click at [804, 230] on icon at bounding box center [808, 225] width 11 height 9
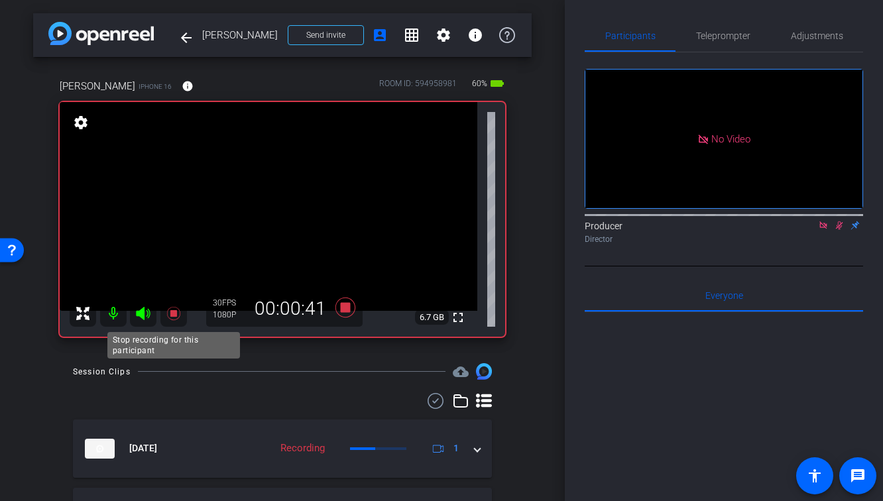
click at [172, 310] on icon at bounding box center [174, 314] width 16 height 16
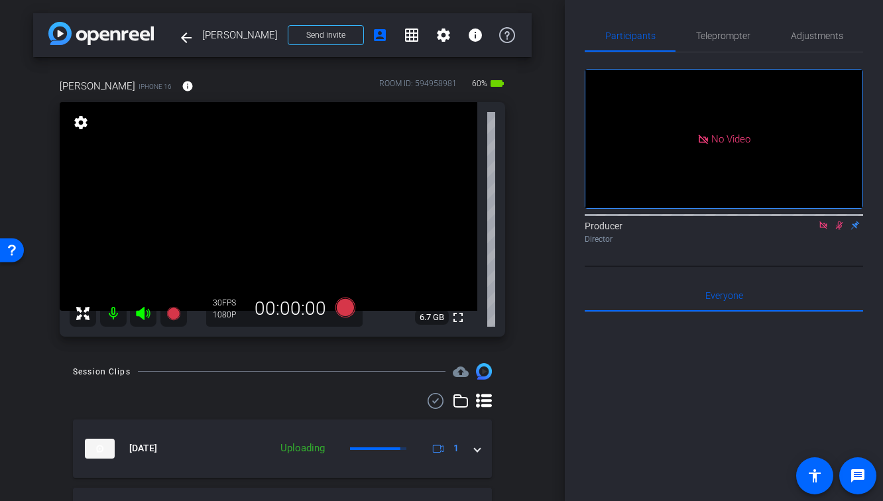
click at [838, 230] on icon at bounding box center [839, 225] width 11 height 9
click at [824, 229] on icon at bounding box center [823, 225] width 7 height 7
click at [168, 312] on icon at bounding box center [172, 313] width 13 height 13
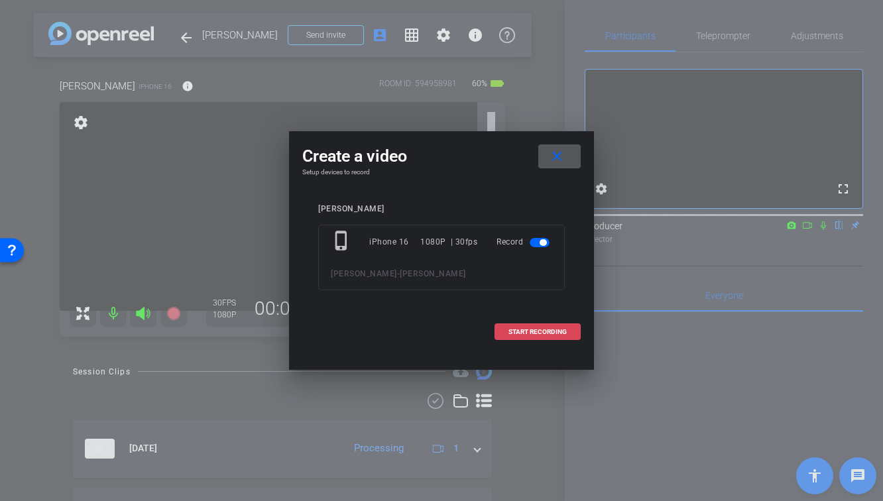
click at [552, 334] on span "START RECORDING" at bounding box center [538, 332] width 58 height 7
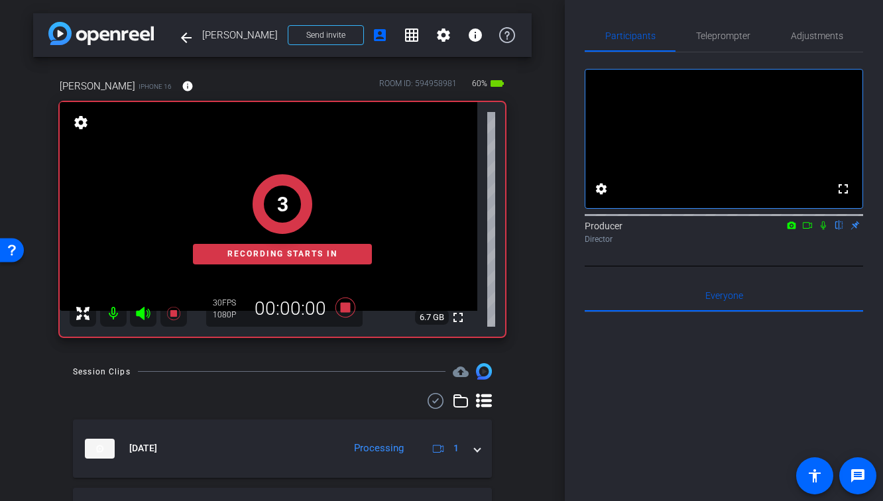
click at [819, 230] on icon at bounding box center [823, 225] width 11 height 9
click at [806, 230] on icon at bounding box center [808, 225] width 11 height 9
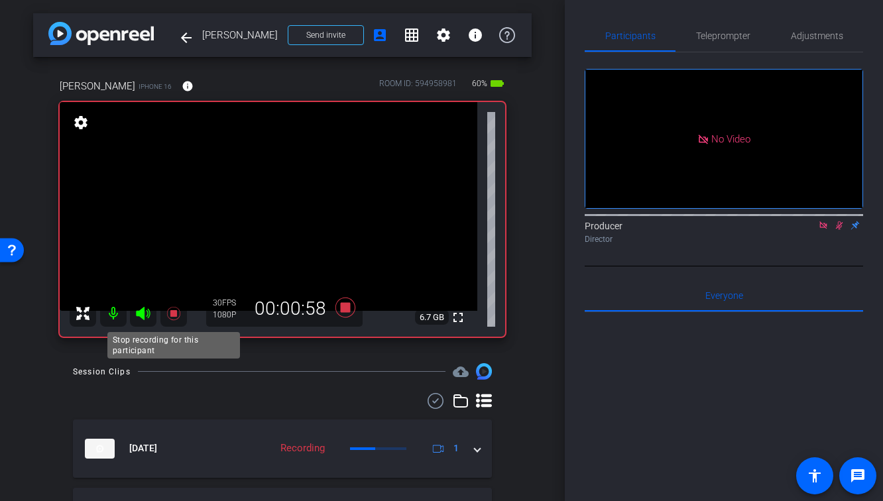
click at [178, 314] on icon at bounding box center [174, 314] width 16 height 16
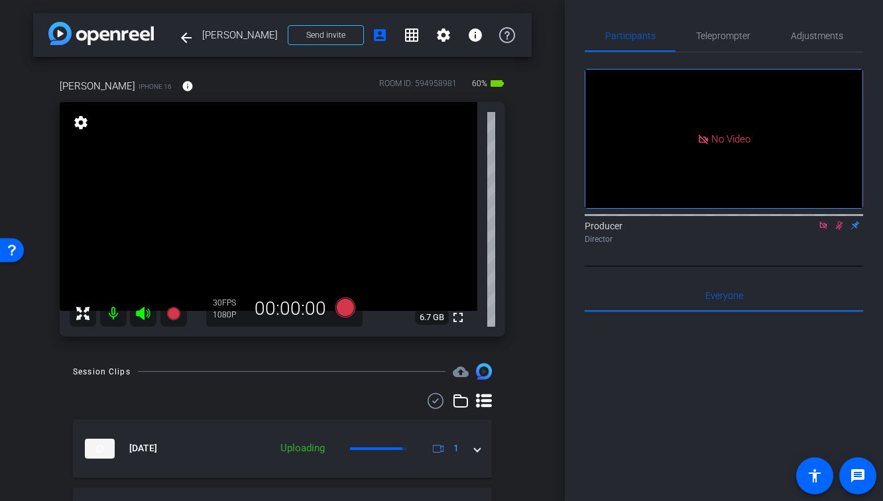
click at [838, 230] on icon at bounding box center [839, 226] width 7 height 9
click at [824, 230] on icon at bounding box center [823, 225] width 11 height 9
click at [170, 317] on icon at bounding box center [172, 313] width 13 height 13
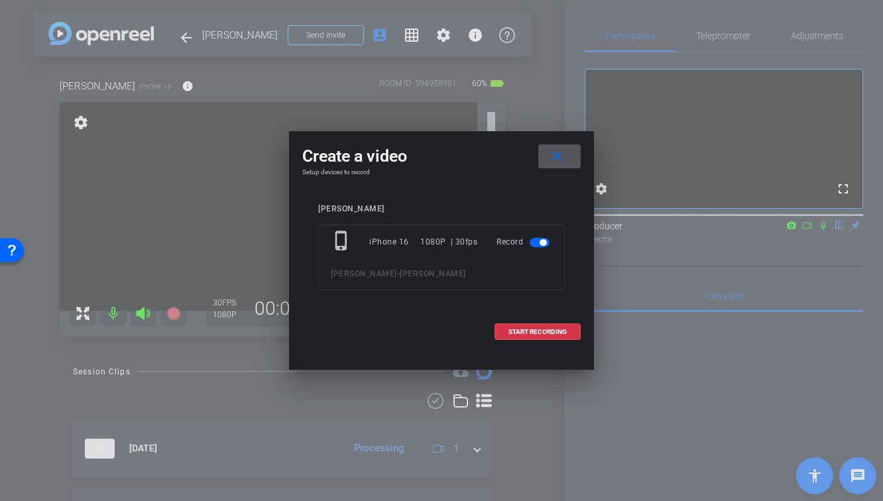
click at [564, 159] on mat-icon "close" at bounding box center [557, 157] width 17 height 17
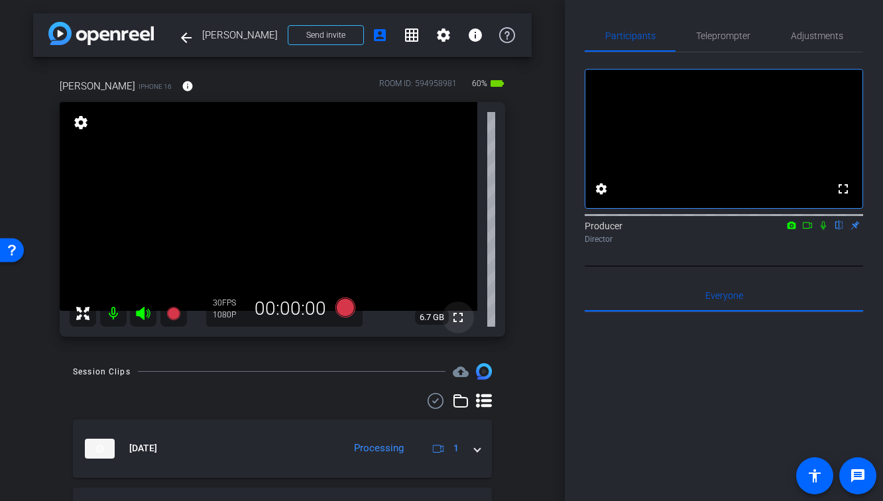
click at [461, 322] on mat-icon "fullscreen" at bounding box center [458, 318] width 16 height 16
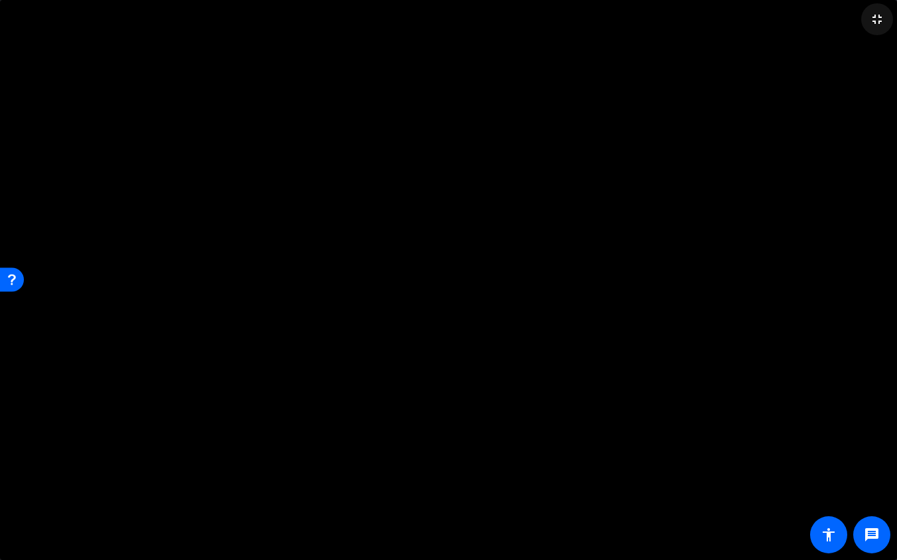
click at [876, 20] on mat-icon "fullscreen_exit" at bounding box center [877, 19] width 16 height 16
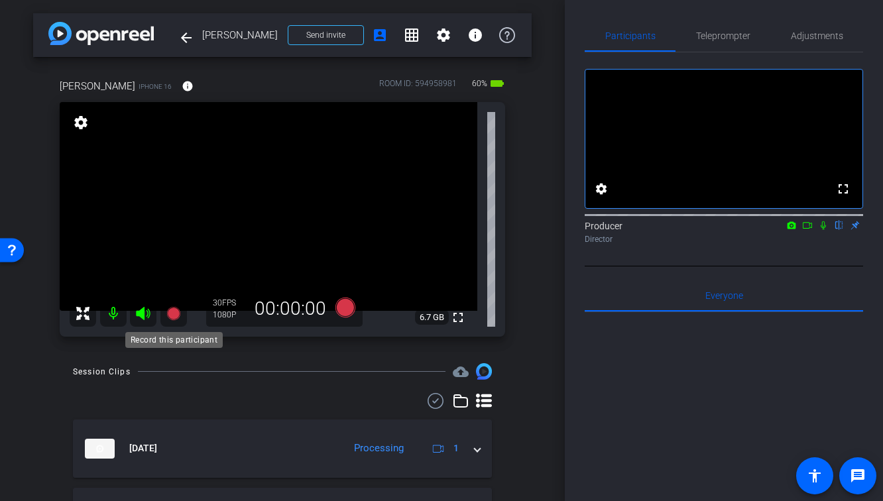
click at [174, 315] on icon at bounding box center [172, 313] width 13 height 13
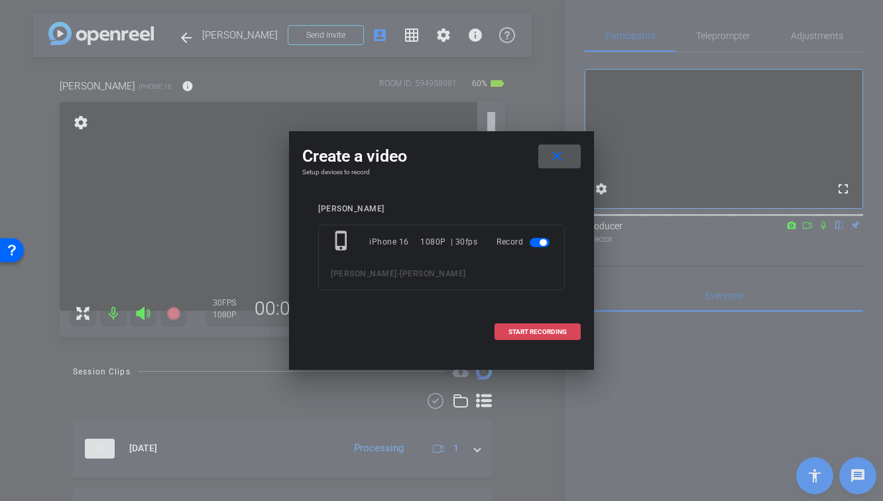
click at [551, 335] on span "START RECORDING" at bounding box center [538, 332] width 58 height 7
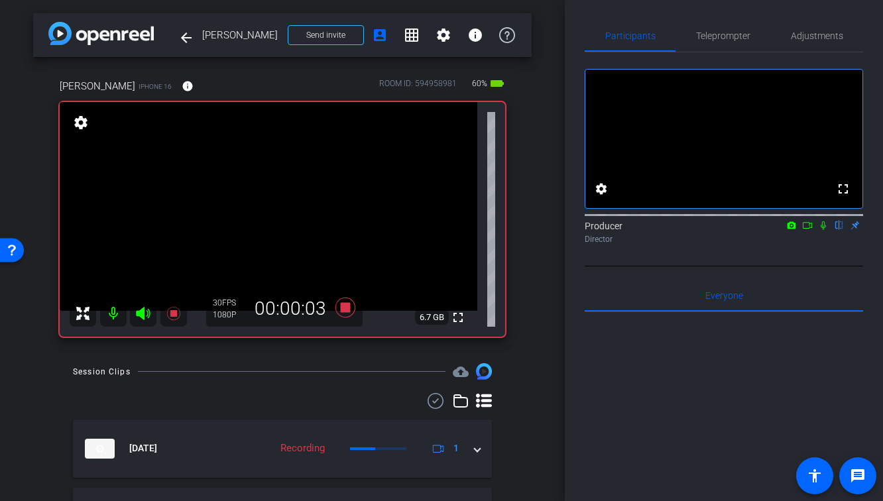
click at [827, 230] on icon at bounding box center [823, 225] width 11 height 9
click at [812, 230] on icon at bounding box center [808, 225] width 11 height 9
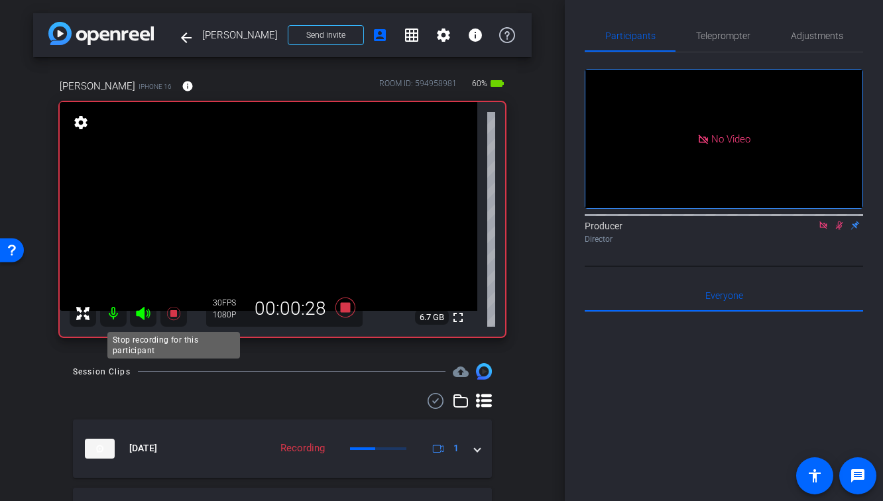
click at [174, 310] on icon at bounding box center [174, 314] width 16 height 16
click at [846, 231] on mat-icon at bounding box center [840, 226] width 16 height 12
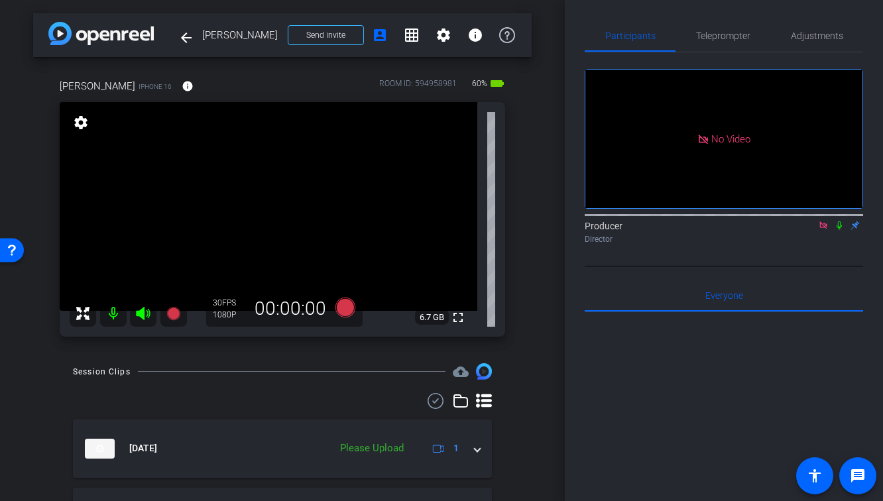
click at [814, 244] on div "Producer Director" at bounding box center [724, 233] width 279 height 26
click at [826, 229] on icon at bounding box center [823, 225] width 7 height 7
click at [174, 316] on icon at bounding box center [172, 313] width 13 height 13
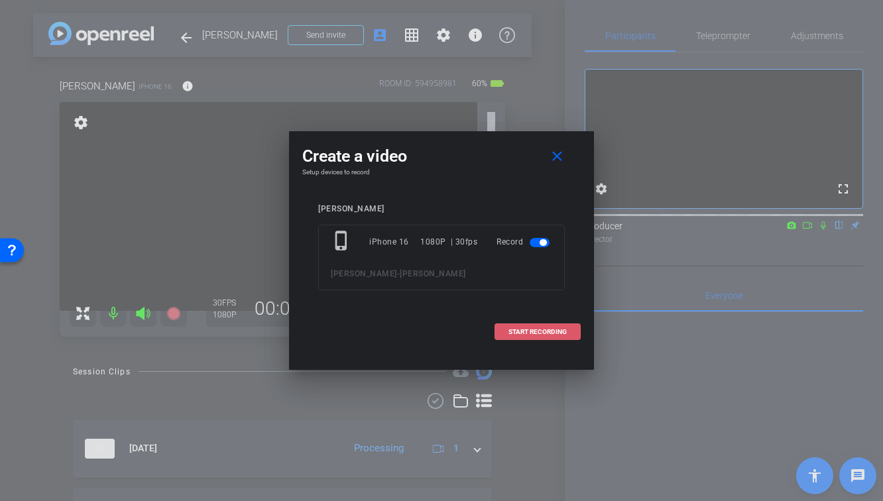
click at [567, 327] on span at bounding box center [537, 332] width 85 height 32
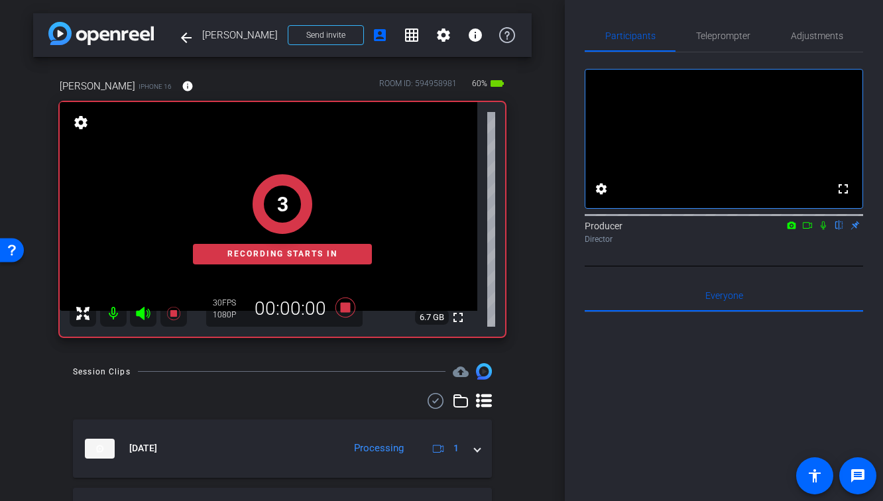
click at [825, 230] on icon at bounding box center [823, 225] width 11 height 9
click at [807, 230] on icon at bounding box center [808, 225] width 11 height 9
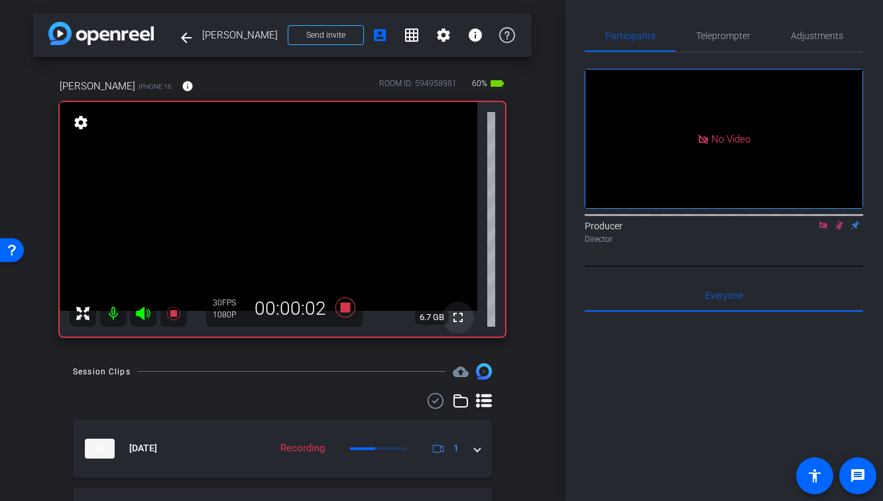
click at [458, 317] on mat-icon "fullscreen" at bounding box center [458, 318] width 16 height 16
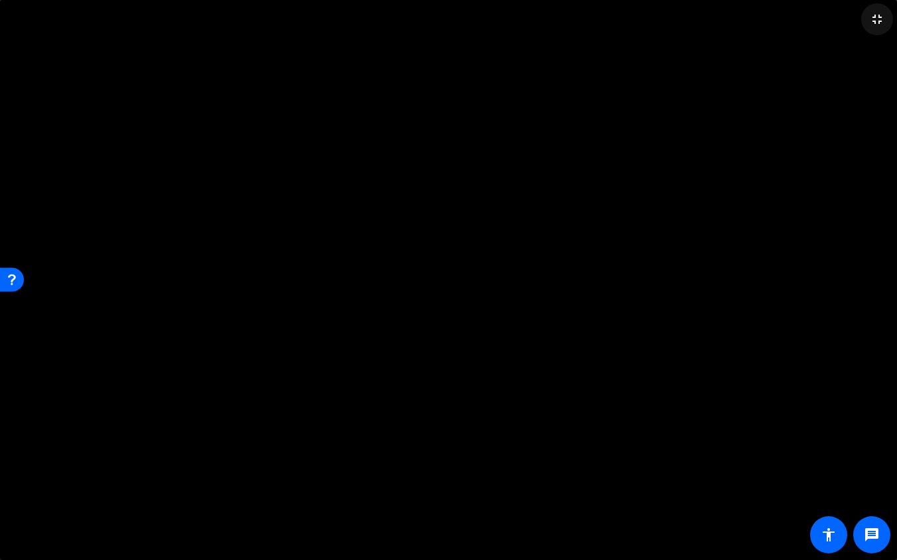
click at [877, 23] on mat-icon "fullscreen_exit" at bounding box center [877, 19] width 16 height 16
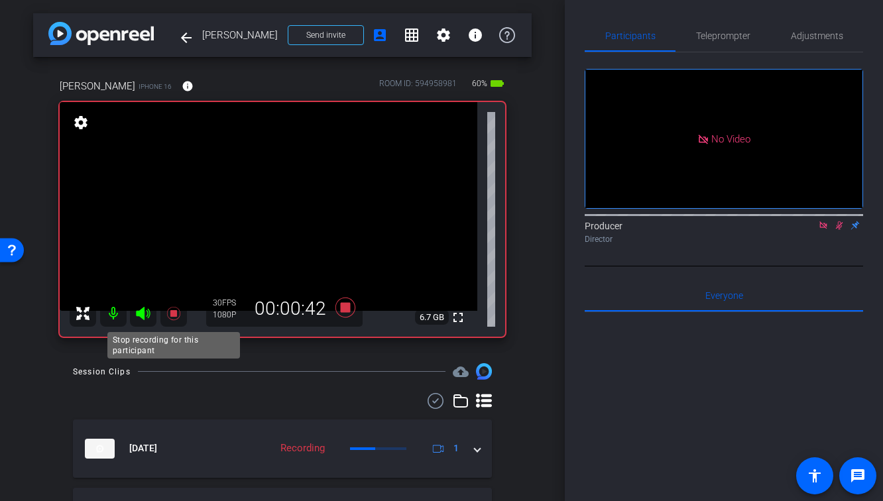
click at [172, 315] on icon at bounding box center [172, 313] width 13 height 13
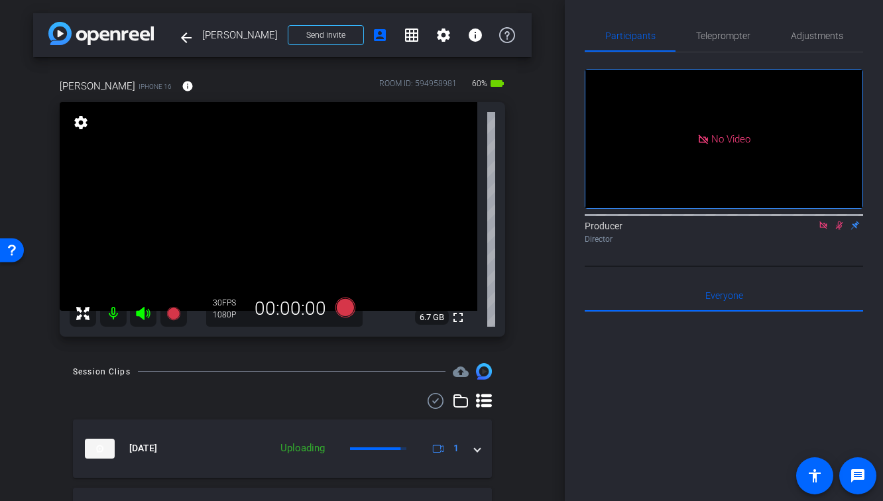
click at [838, 230] on icon at bounding box center [839, 226] width 7 height 9
click at [822, 230] on icon at bounding box center [823, 225] width 11 height 9
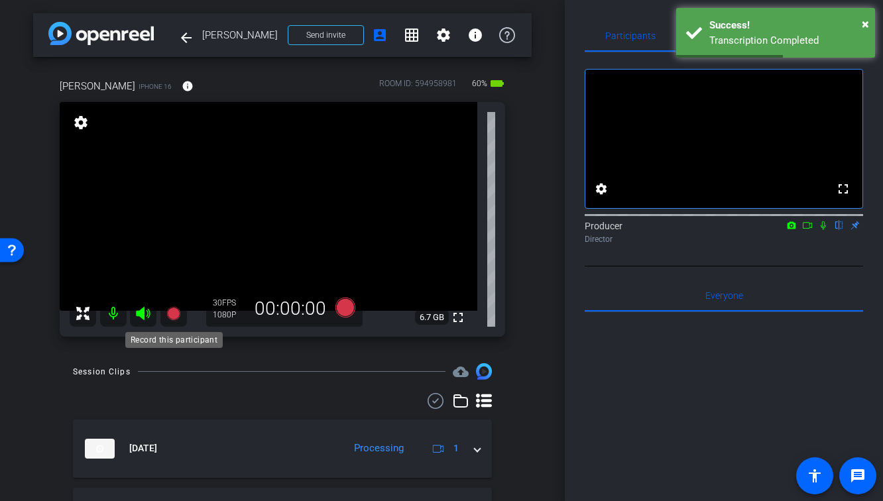
click at [170, 315] on icon at bounding box center [172, 313] width 13 height 13
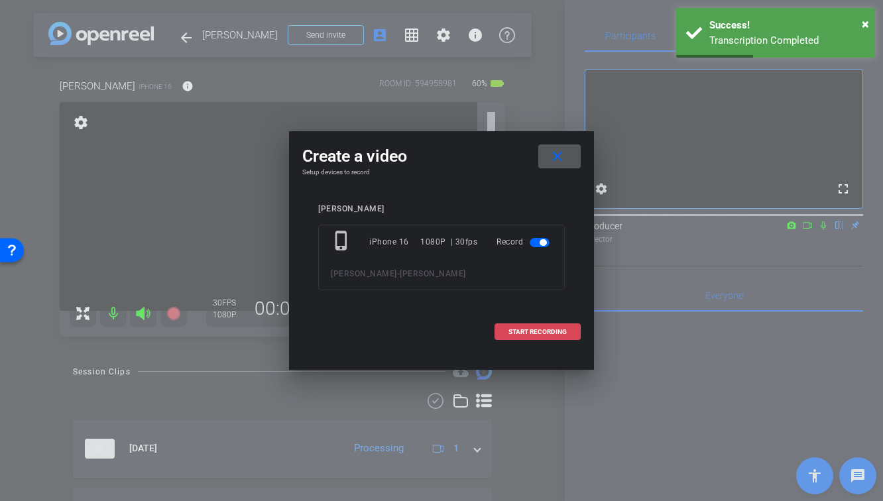
click at [544, 326] on span at bounding box center [537, 332] width 85 height 32
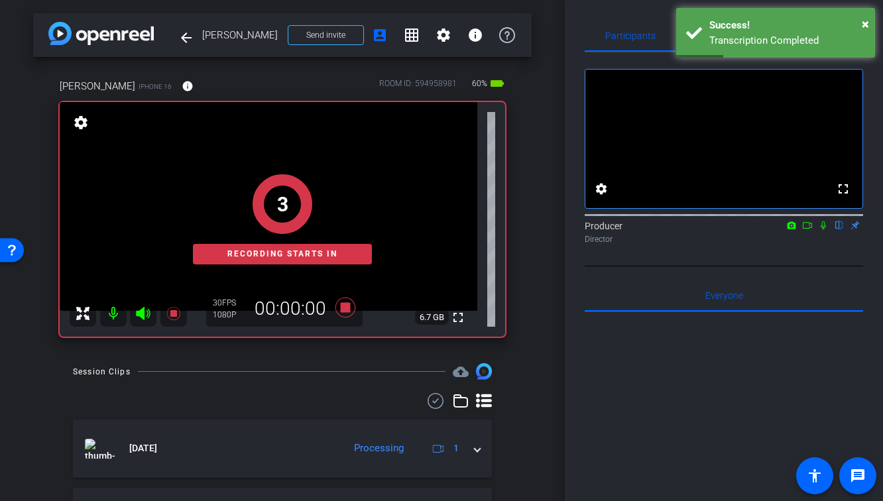
click at [824, 230] on icon at bounding box center [823, 225] width 11 height 9
click at [810, 230] on icon at bounding box center [808, 225] width 11 height 9
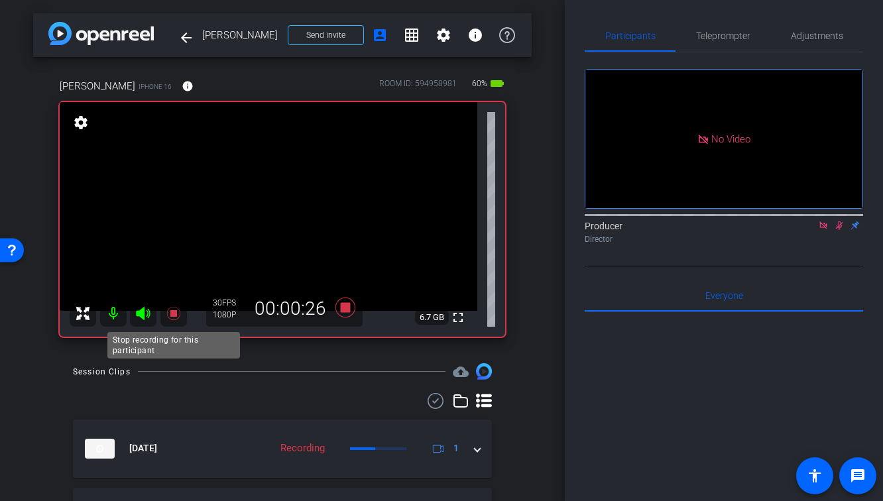
click at [176, 312] on icon at bounding box center [172, 313] width 13 height 13
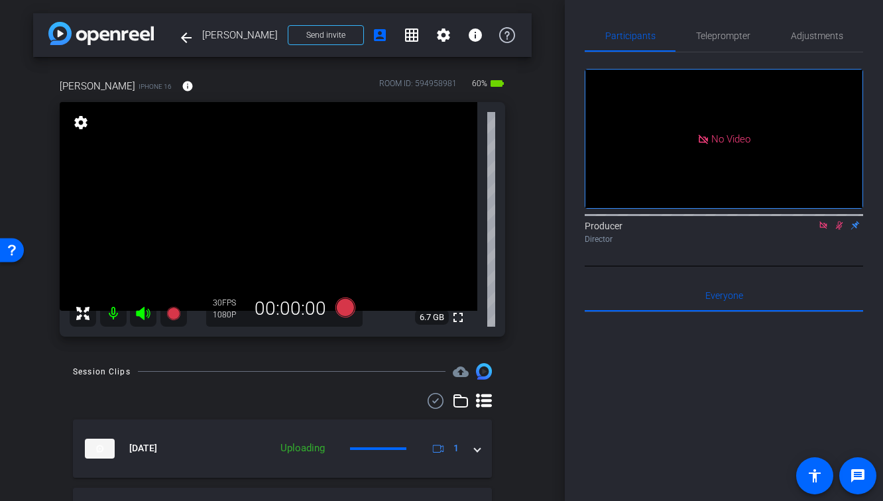
click at [820, 229] on icon at bounding box center [823, 225] width 7 height 7
click at [823, 230] on icon at bounding box center [823, 226] width 7 height 9
click at [340, 394] on div at bounding box center [282, 401] width 419 height 16
click at [175, 317] on icon at bounding box center [172, 313] width 13 height 13
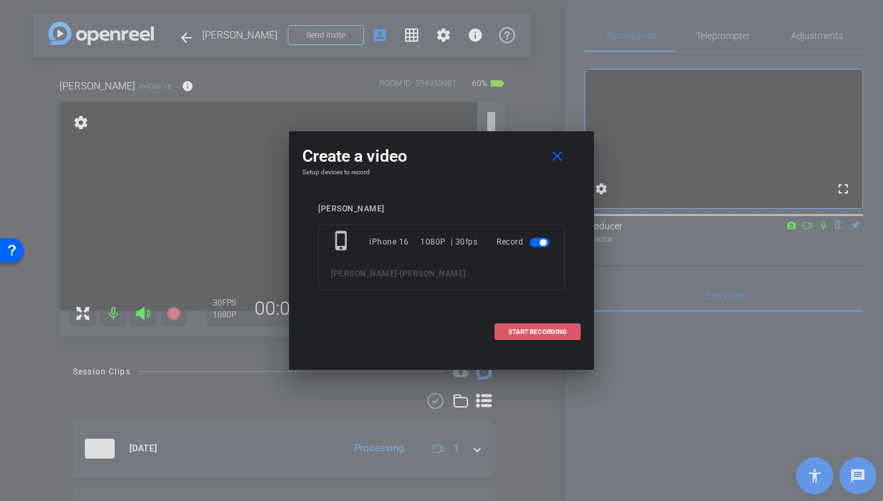
click at [509, 328] on button "START RECORDING" at bounding box center [538, 332] width 86 height 17
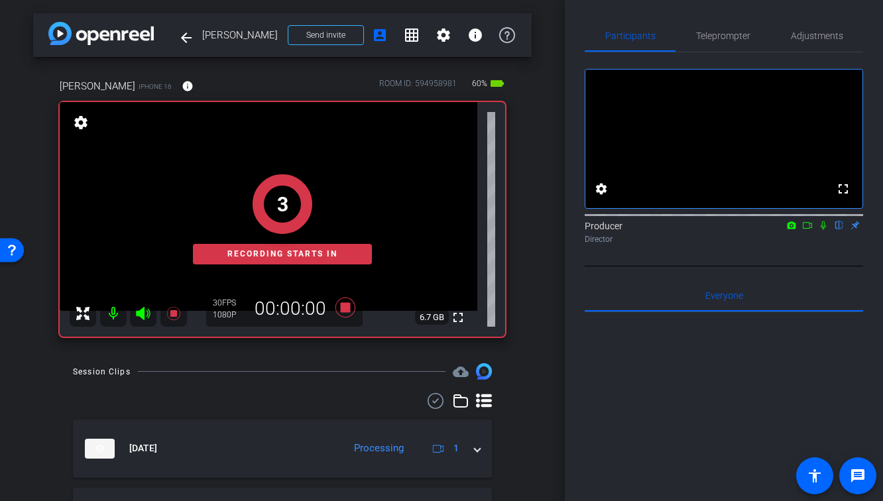
click at [819, 230] on icon at bounding box center [823, 225] width 11 height 9
click at [810, 230] on icon at bounding box center [808, 225] width 11 height 9
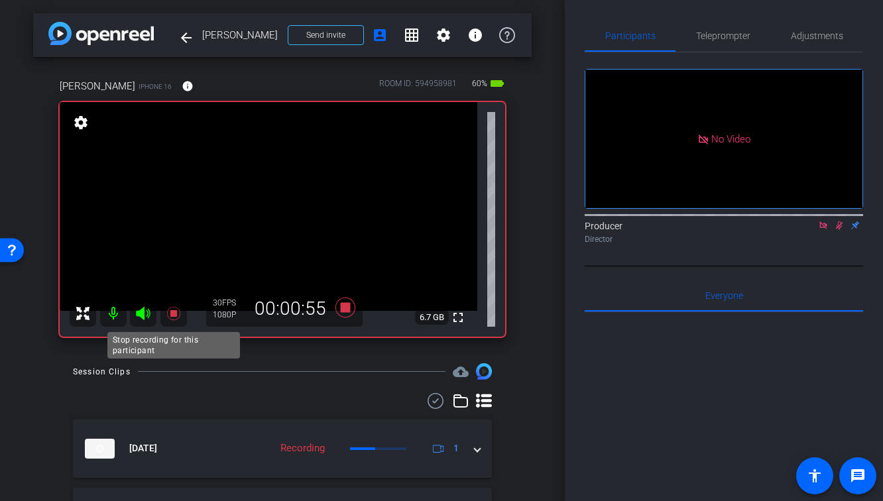
click at [174, 313] on icon at bounding box center [172, 313] width 13 height 13
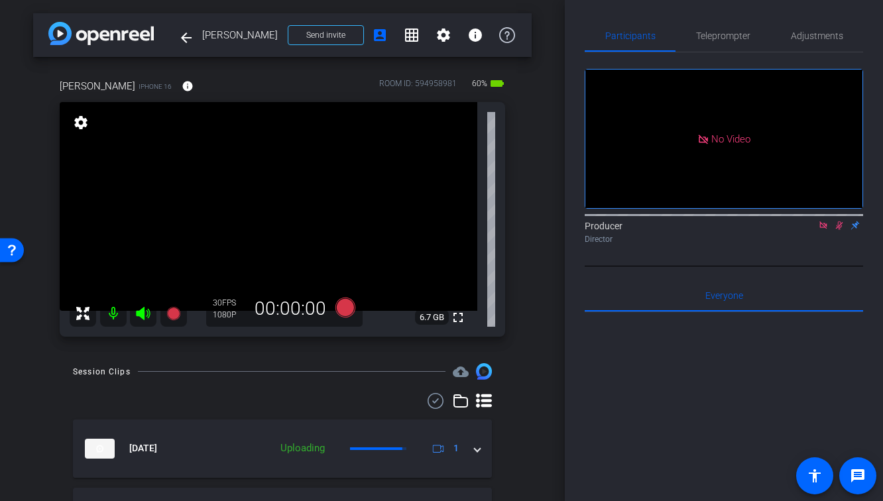
click at [838, 230] on icon at bounding box center [839, 225] width 11 height 9
click at [823, 230] on icon at bounding box center [823, 225] width 11 height 9
click at [176, 320] on icon at bounding box center [174, 314] width 16 height 16
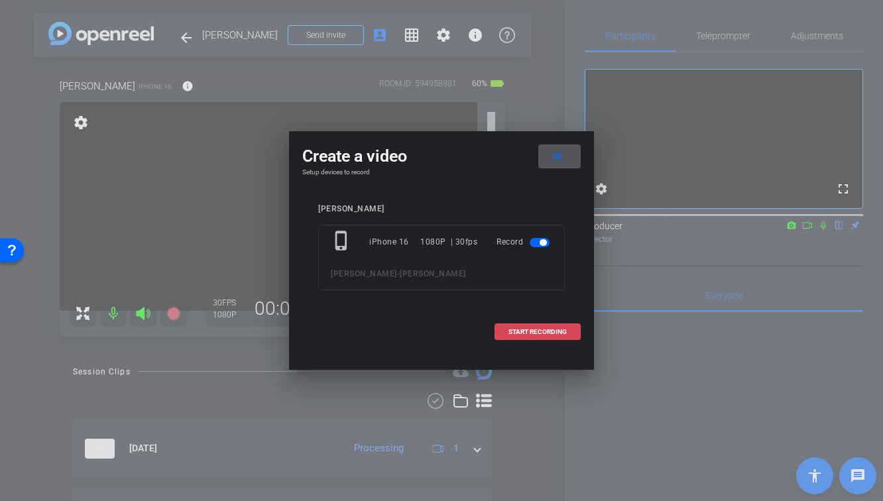
click at [564, 335] on span "START RECORDING" at bounding box center [538, 332] width 58 height 7
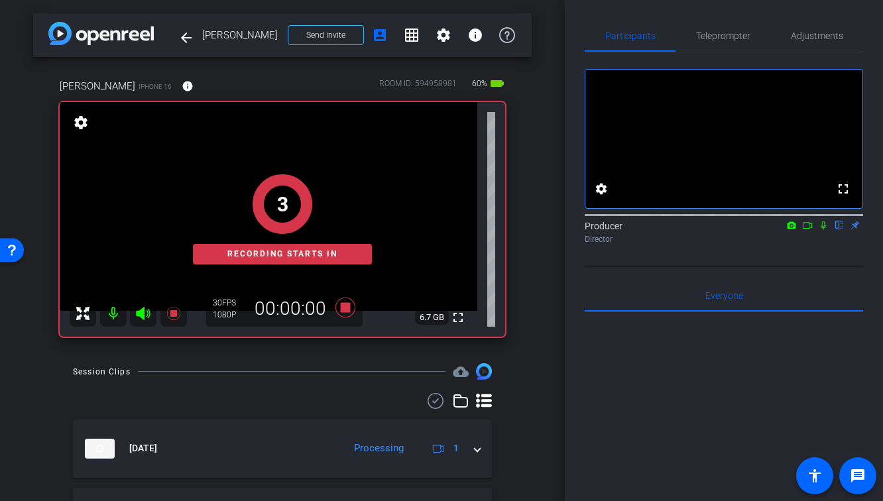
click at [808, 230] on icon at bounding box center [808, 225] width 11 height 9
click at [842, 230] on icon at bounding box center [839, 226] width 5 height 9
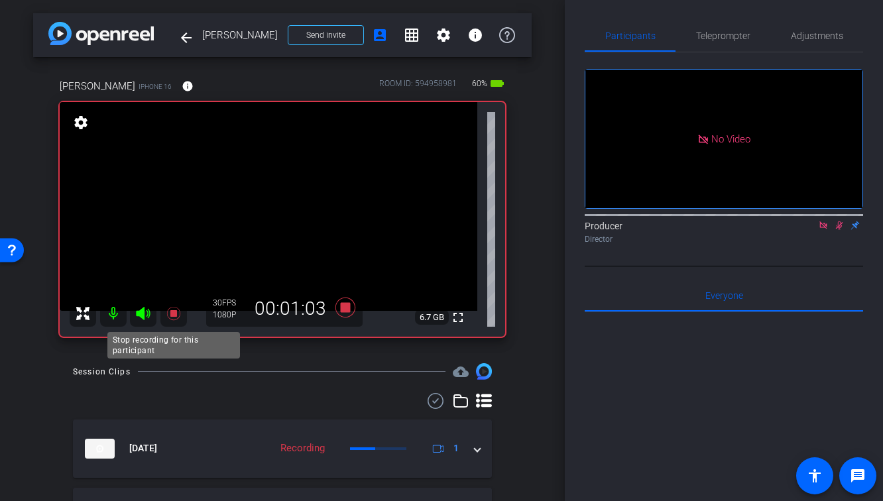
click at [171, 319] on icon at bounding box center [174, 314] width 16 height 16
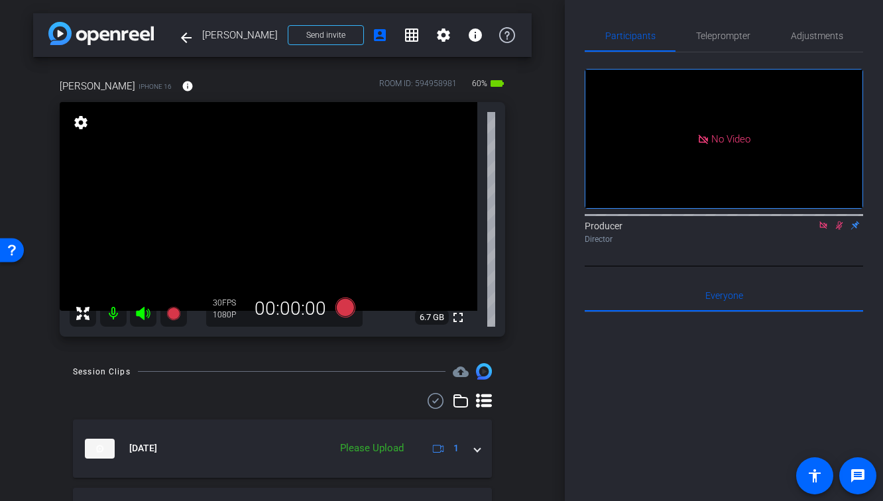
click at [838, 230] on icon at bounding box center [839, 226] width 7 height 9
click at [826, 230] on icon at bounding box center [823, 225] width 11 height 9
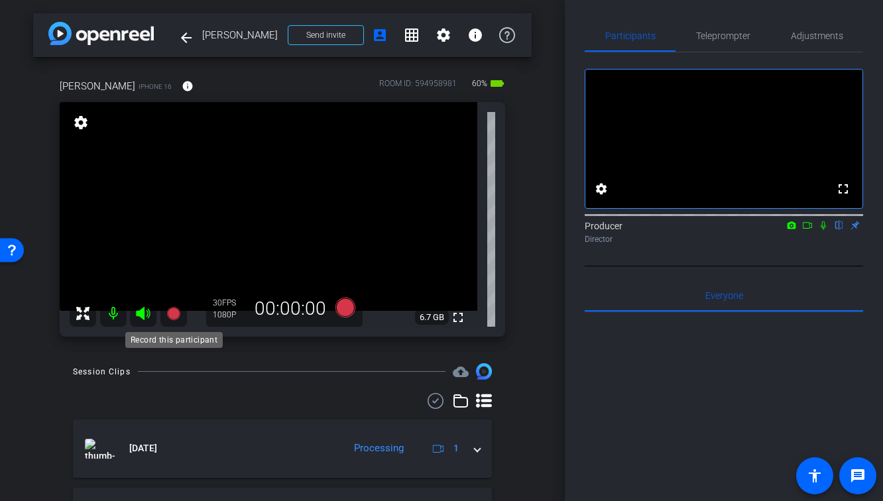
click at [171, 314] on icon at bounding box center [172, 313] width 13 height 13
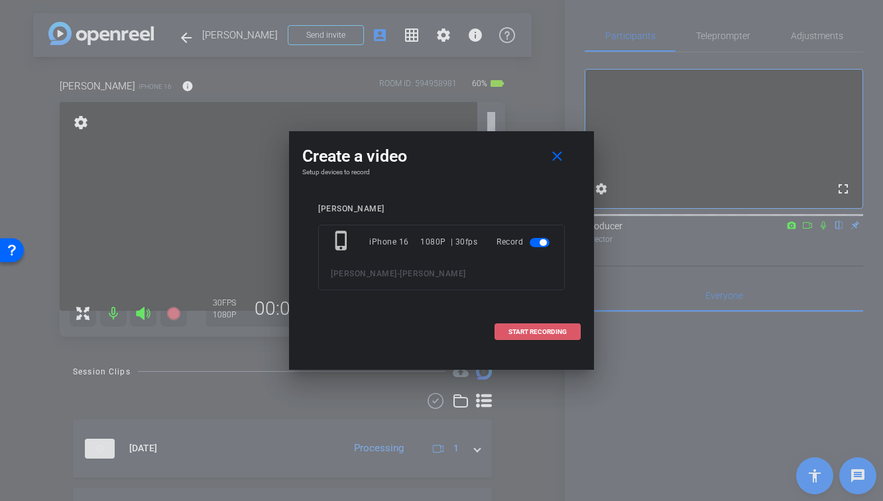
click at [507, 332] on span at bounding box center [537, 332] width 85 height 32
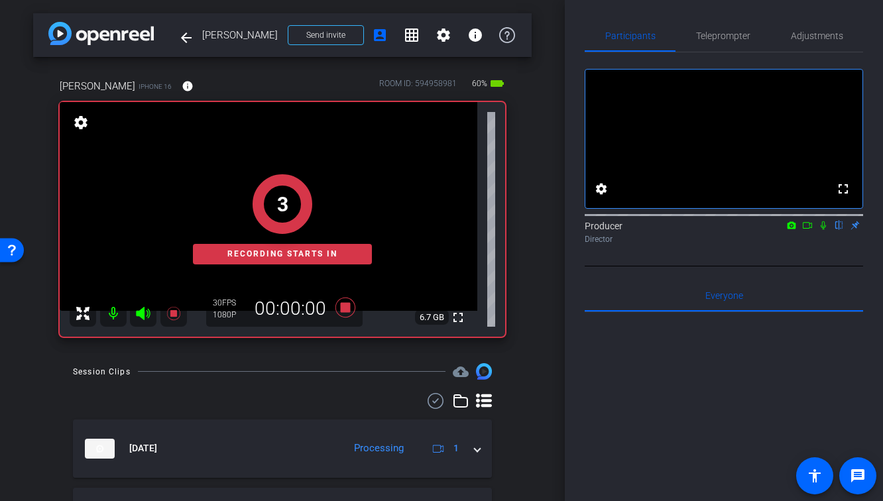
click at [821, 230] on icon at bounding box center [823, 225] width 11 height 9
click at [809, 230] on icon at bounding box center [808, 225] width 11 height 9
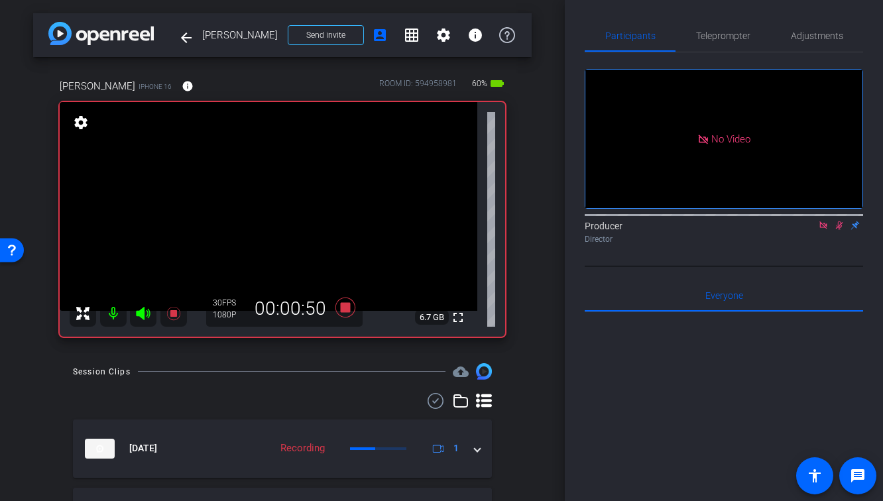
click at [372, 405] on div at bounding box center [282, 401] width 419 height 16
click at [173, 312] on icon at bounding box center [172, 313] width 13 height 13
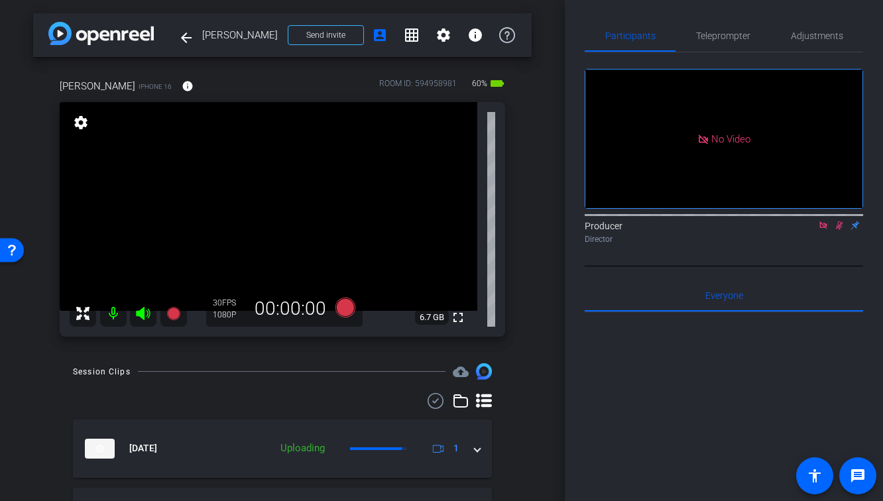
click at [841, 231] on mat-icon at bounding box center [840, 226] width 16 height 12
click at [824, 230] on icon at bounding box center [823, 225] width 11 height 9
click at [260, 396] on div at bounding box center [282, 401] width 419 height 16
click at [295, 394] on div at bounding box center [282, 401] width 419 height 16
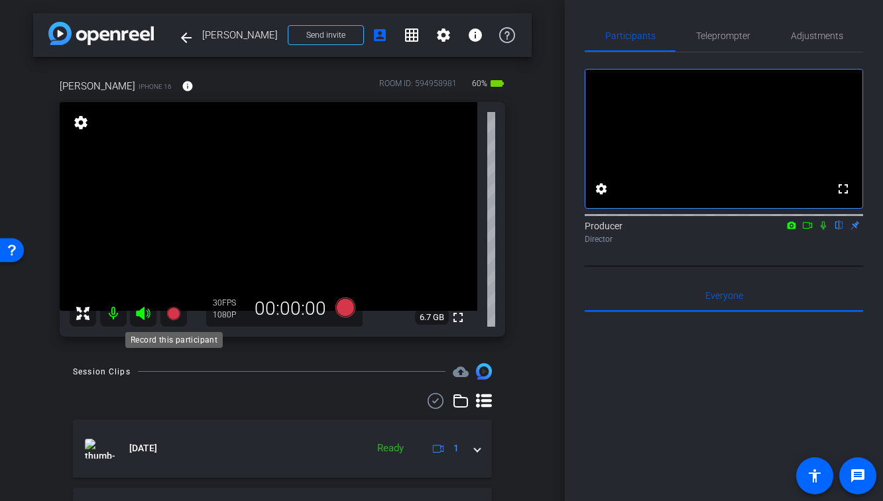
click at [175, 313] on icon at bounding box center [172, 313] width 13 height 13
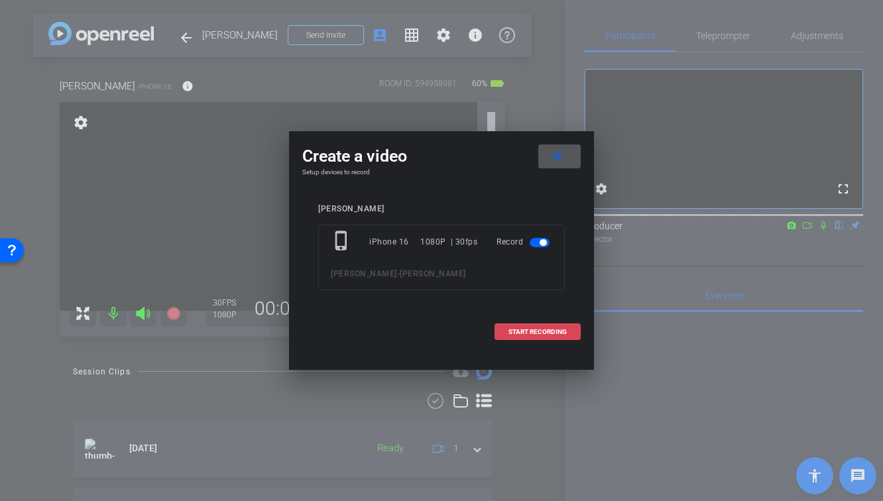
click at [508, 336] on span at bounding box center [537, 332] width 85 height 32
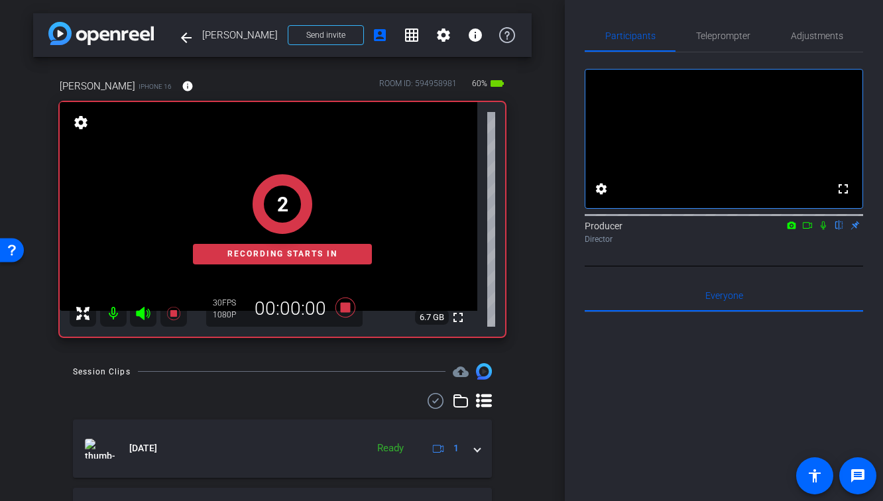
click at [824, 220] on div at bounding box center [724, 214] width 279 height 11
click at [809, 230] on icon at bounding box center [808, 225] width 11 height 9
click at [837, 230] on icon at bounding box center [839, 225] width 11 height 9
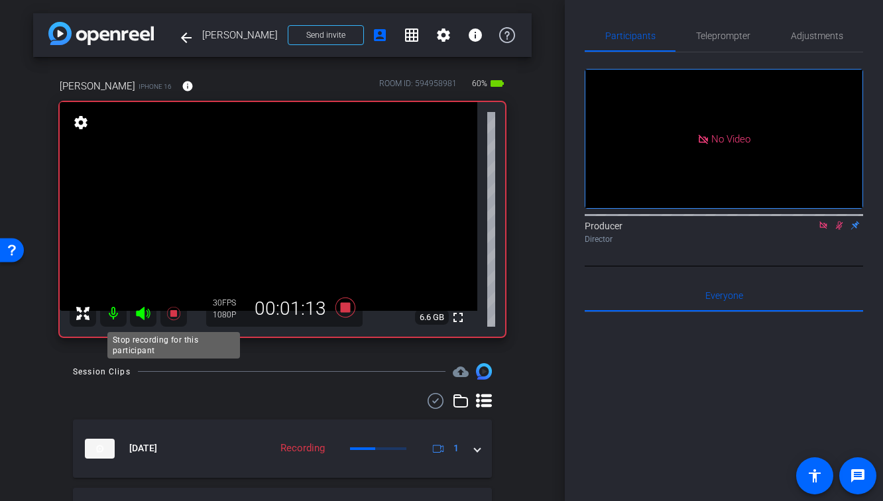
click at [170, 314] on icon at bounding box center [172, 313] width 13 height 13
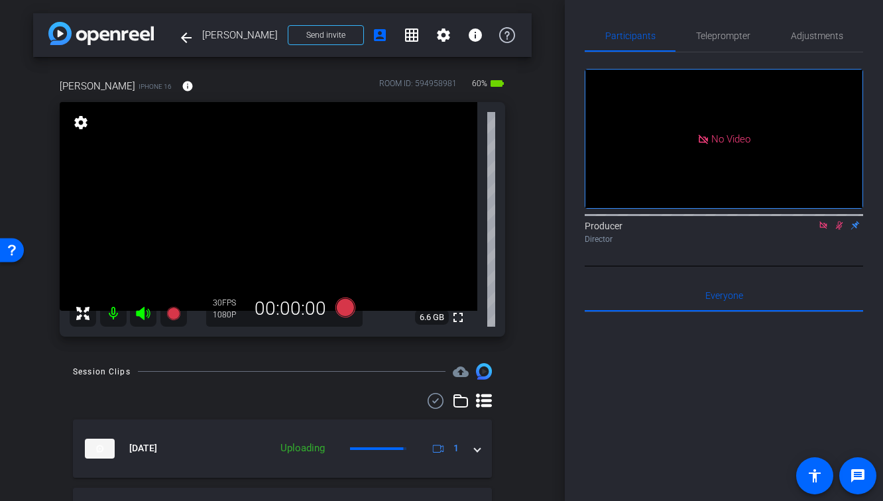
click at [837, 231] on mat-icon at bounding box center [840, 226] width 16 height 12
click at [828, 231] on mat-icon at bounding box center [824, 226] width 16 height 12
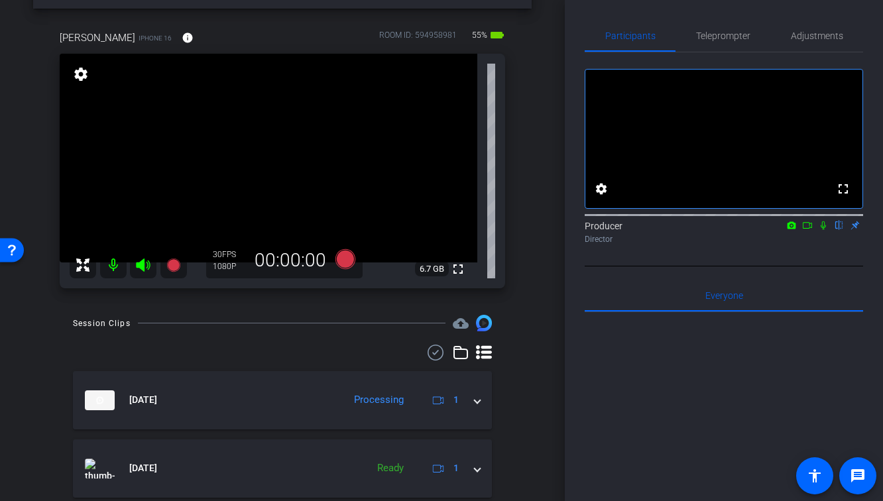
scroll to position [61, 0]
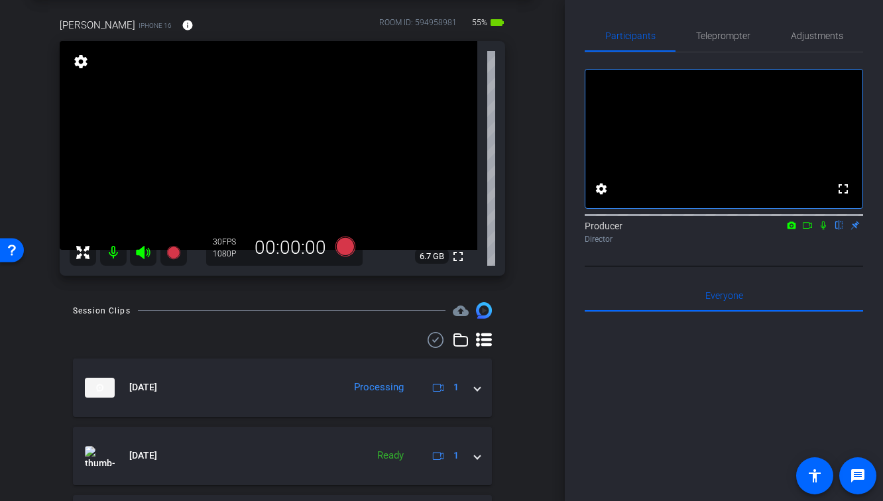
click at [306, 342] on div at bounding box center [282, 340] width 419 height 16
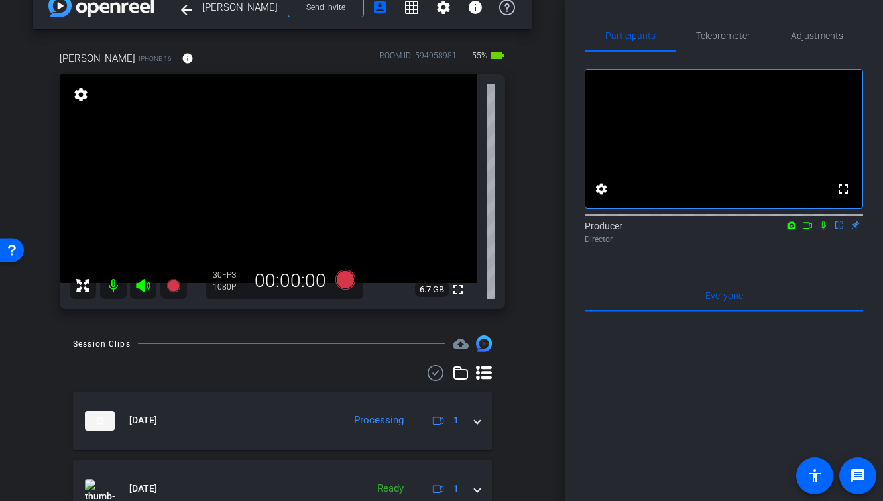
scroll to position [35, 0]
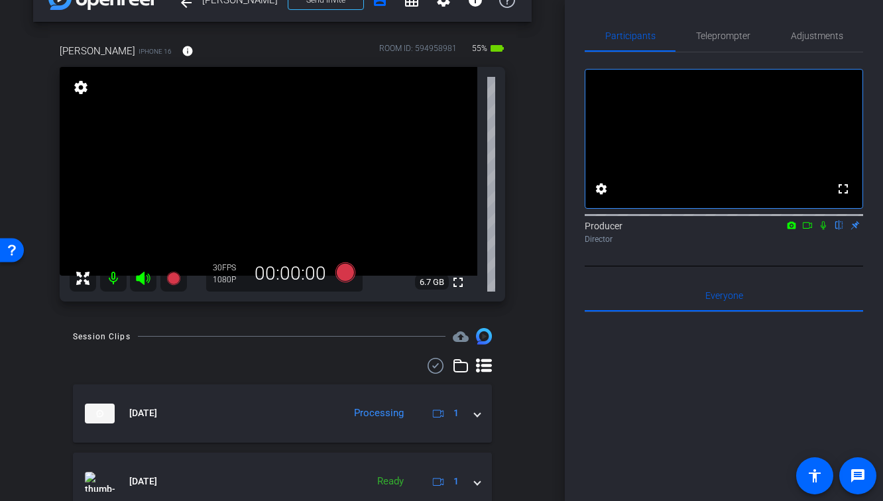
click at [824, 230] on icon at bounding box center [823, 226] width 5 height 9
click at [808, 230] on icon at bounding box center [808, 225] width 11 height 9
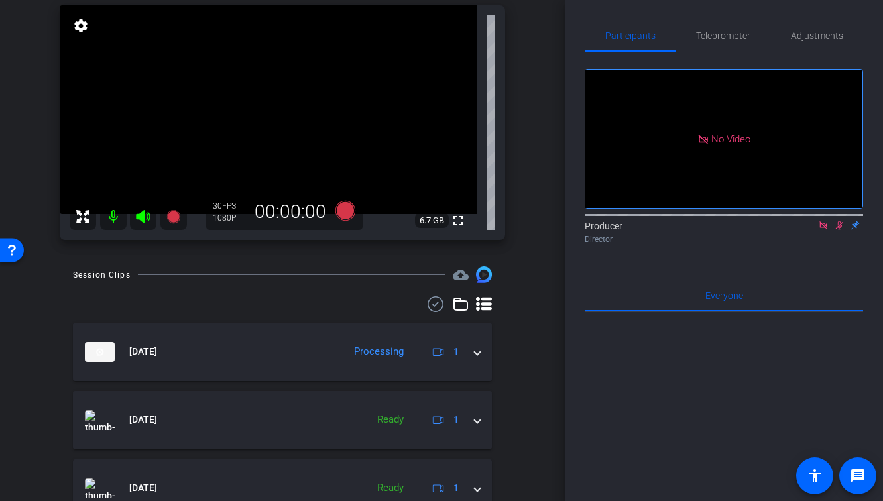
scroll to position [84, 0]
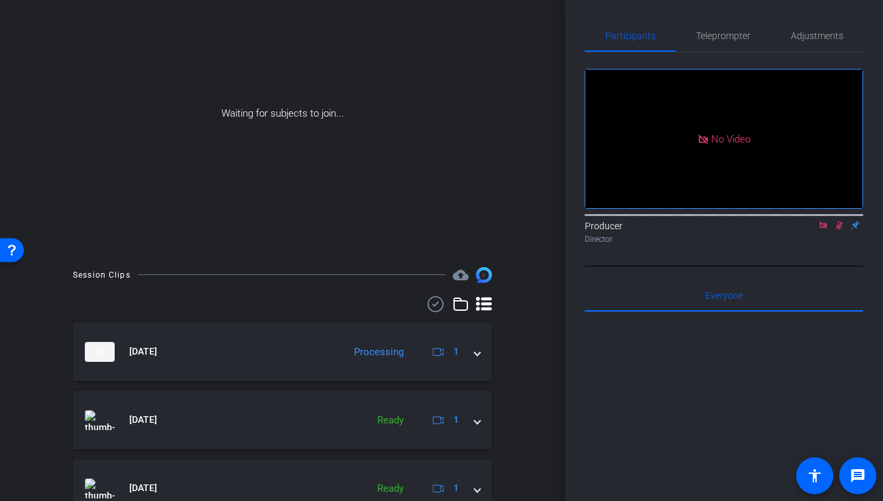
click at [432, 308] on icon at bounding box center [436, 304] width 20 height 16
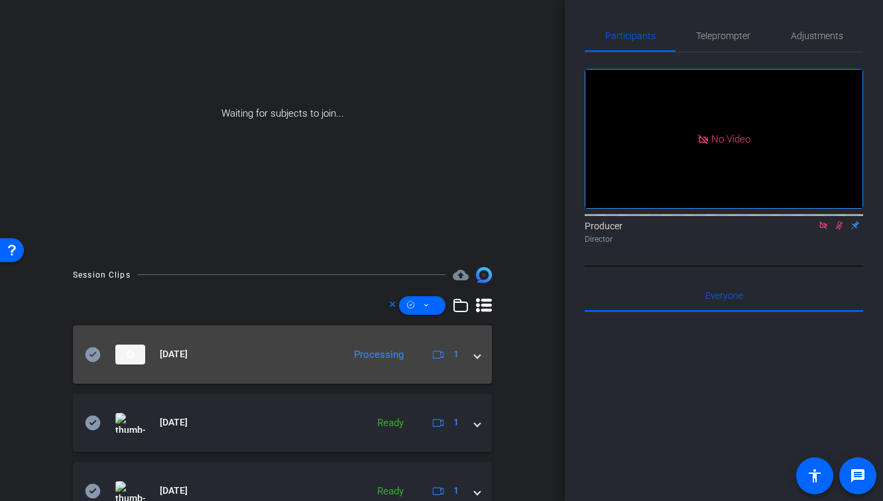
click at [478, 359] on span at bounding box center [477, 355] width 5 height 14
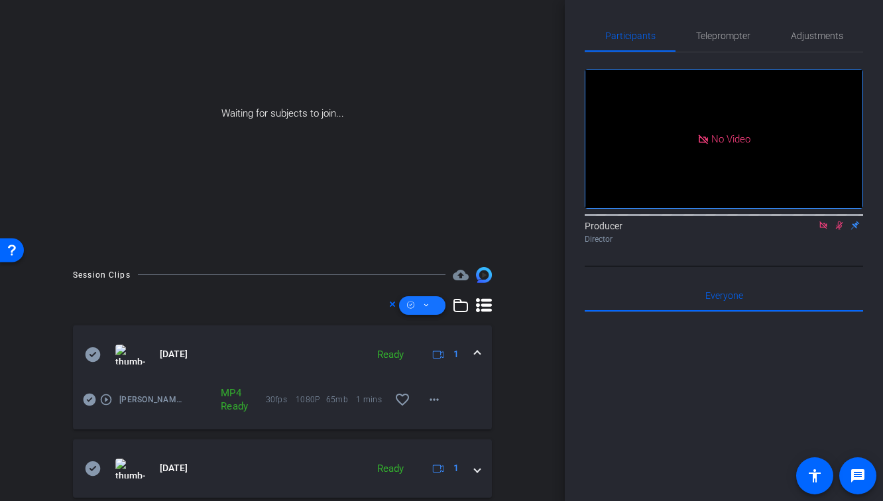
click at [422, 304] on span at bounding box center [422, 306] width 46 height 32
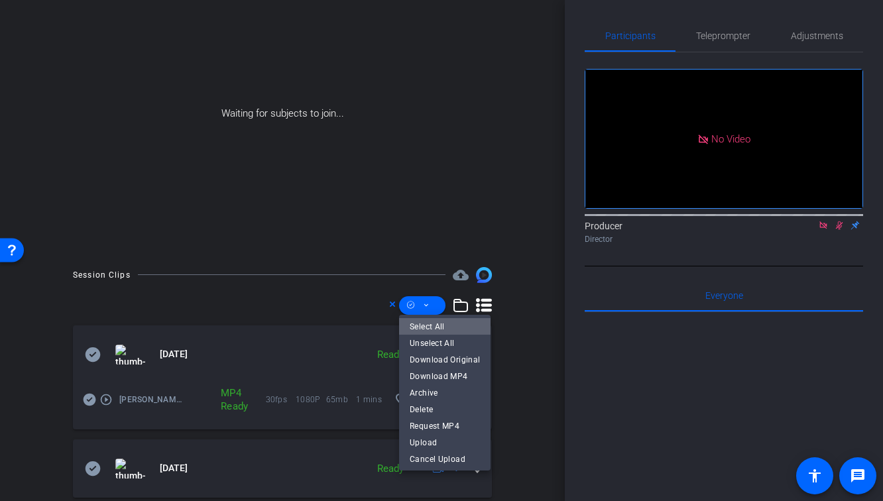
click at [465, 328] on span "Select All" at bounding box center [445, 327] width 70 height 16
click at [461, 380] on span "Download MP4" at bounding box center [445, 377] width 70 height 16
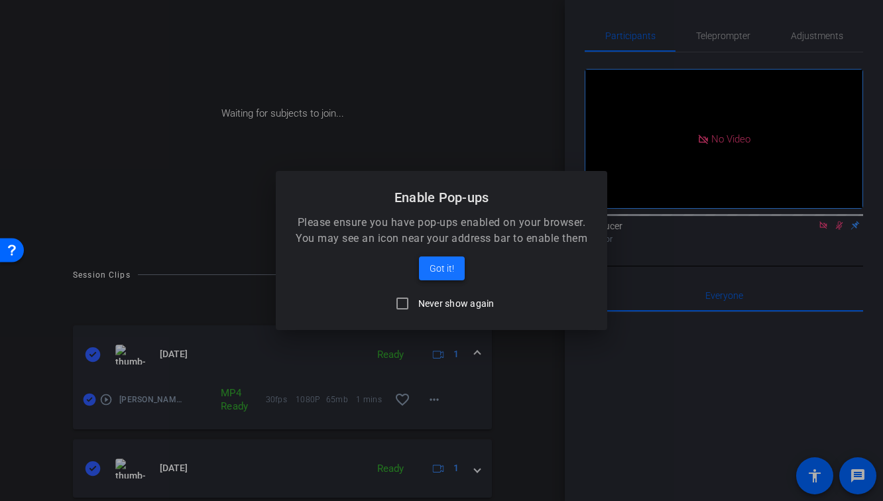
click at [448, 255] on span at bounding box center [442, 269] width 46 height 32
